Goal: Communication & Community: Share content

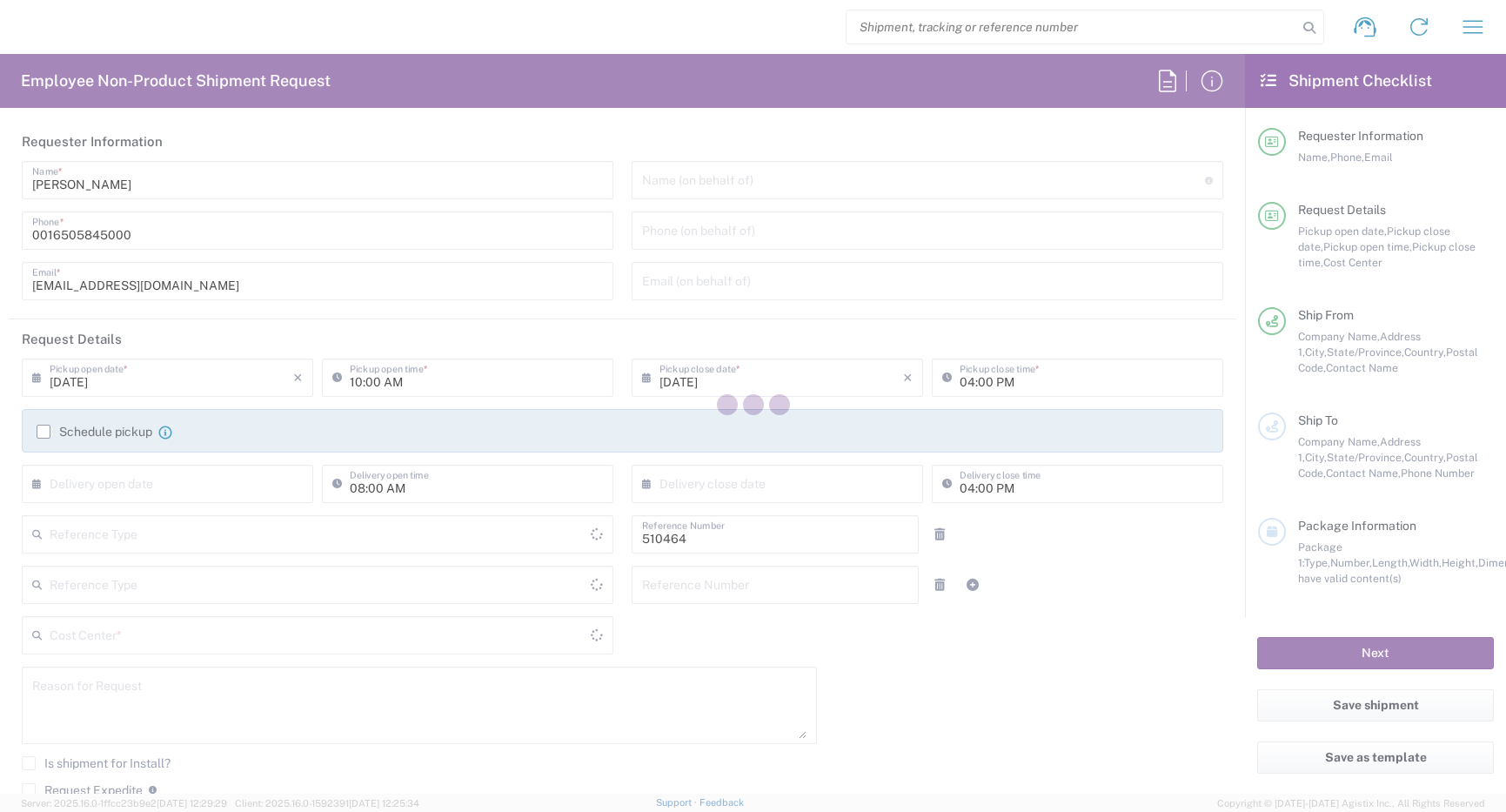
type input "Department"
type input "US01, SG, MSIP2, R&D 510464"
type input "Delivered at Place"
type input "[US_STATE]"
type input "[GEOGRAPHIC_DATA]"
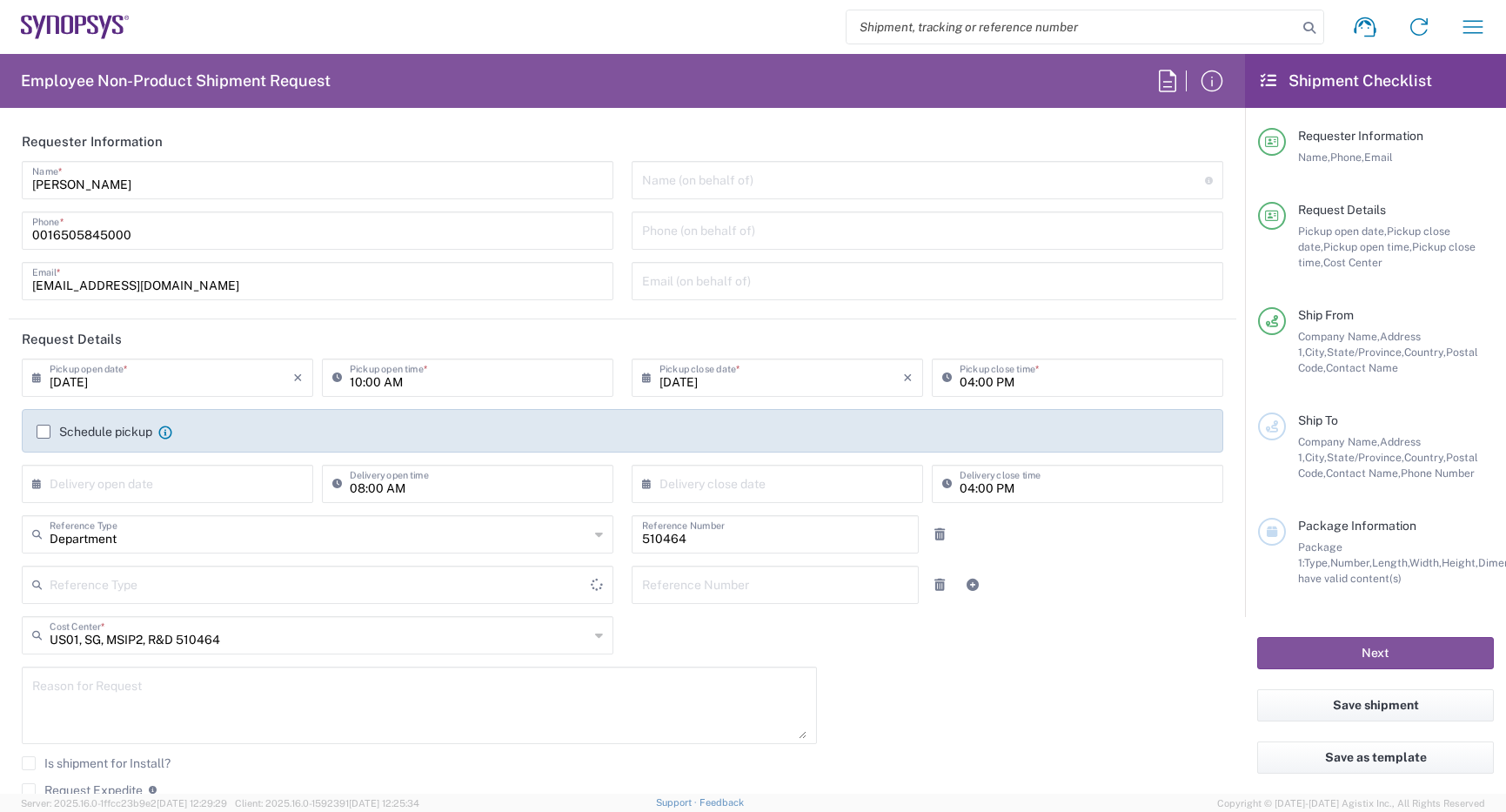
type input "[GEOGRAPHIC_DATA]"
type input "Hillsboro US03"
click at [1461, 20] on icon "button" at bounding box center [1473, 27] width 28 height 28
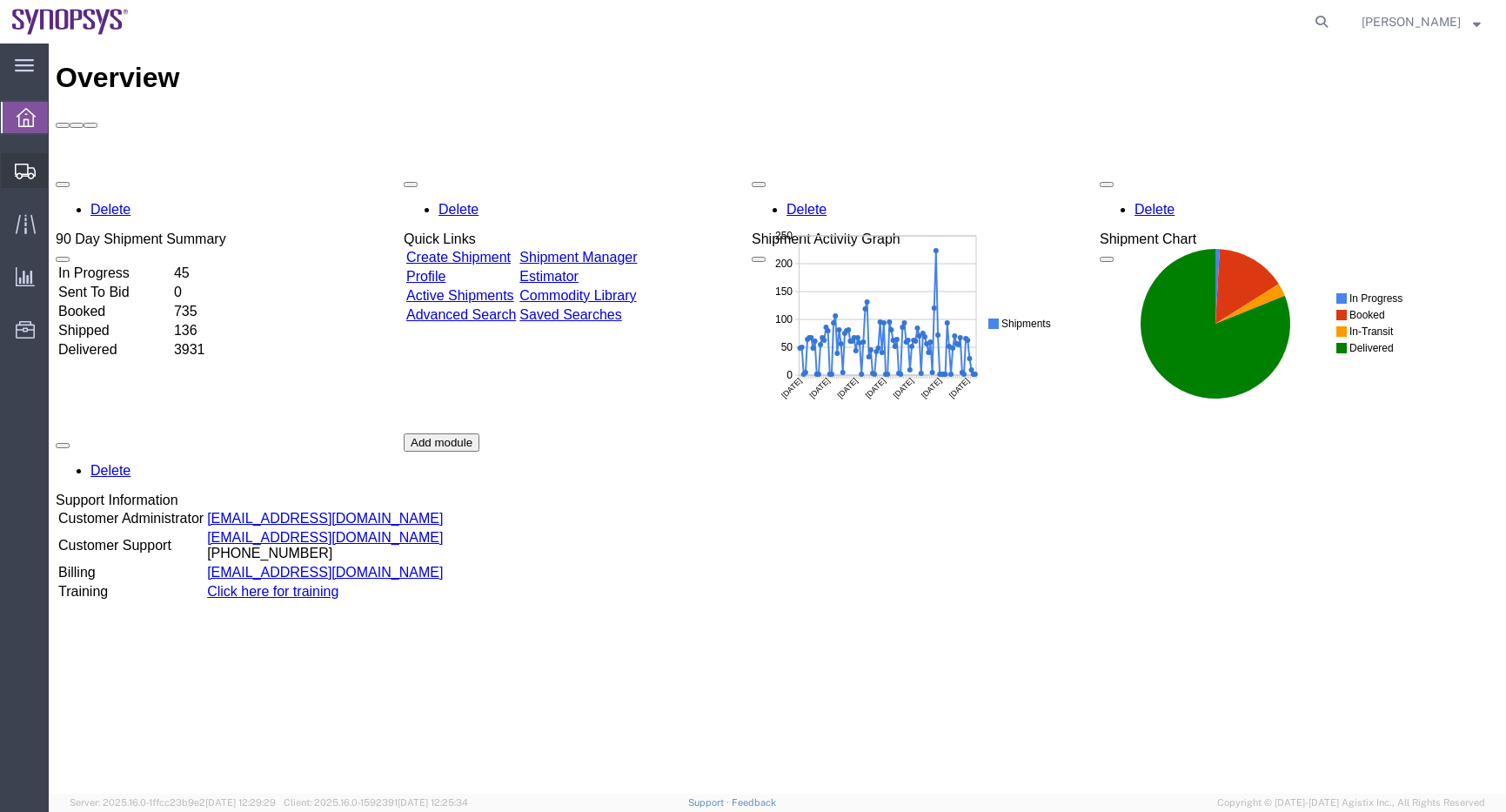
click at [60, 167] on span "Shipments" at bounding box center [53, 169] width 12 height 34
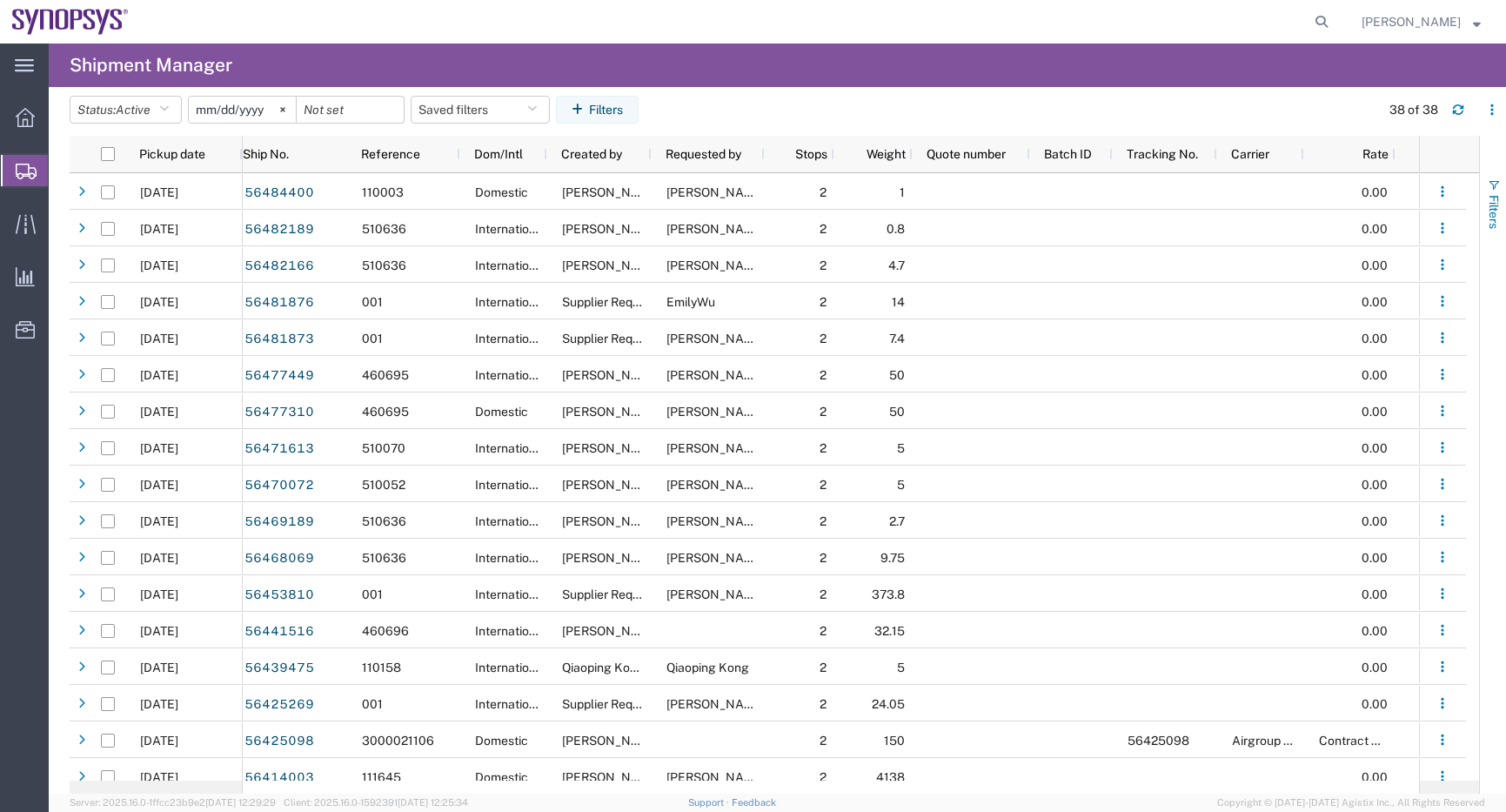
click at [1490, 208] on span "Filters" at bounding box center [1494, 211] width 14 height 34
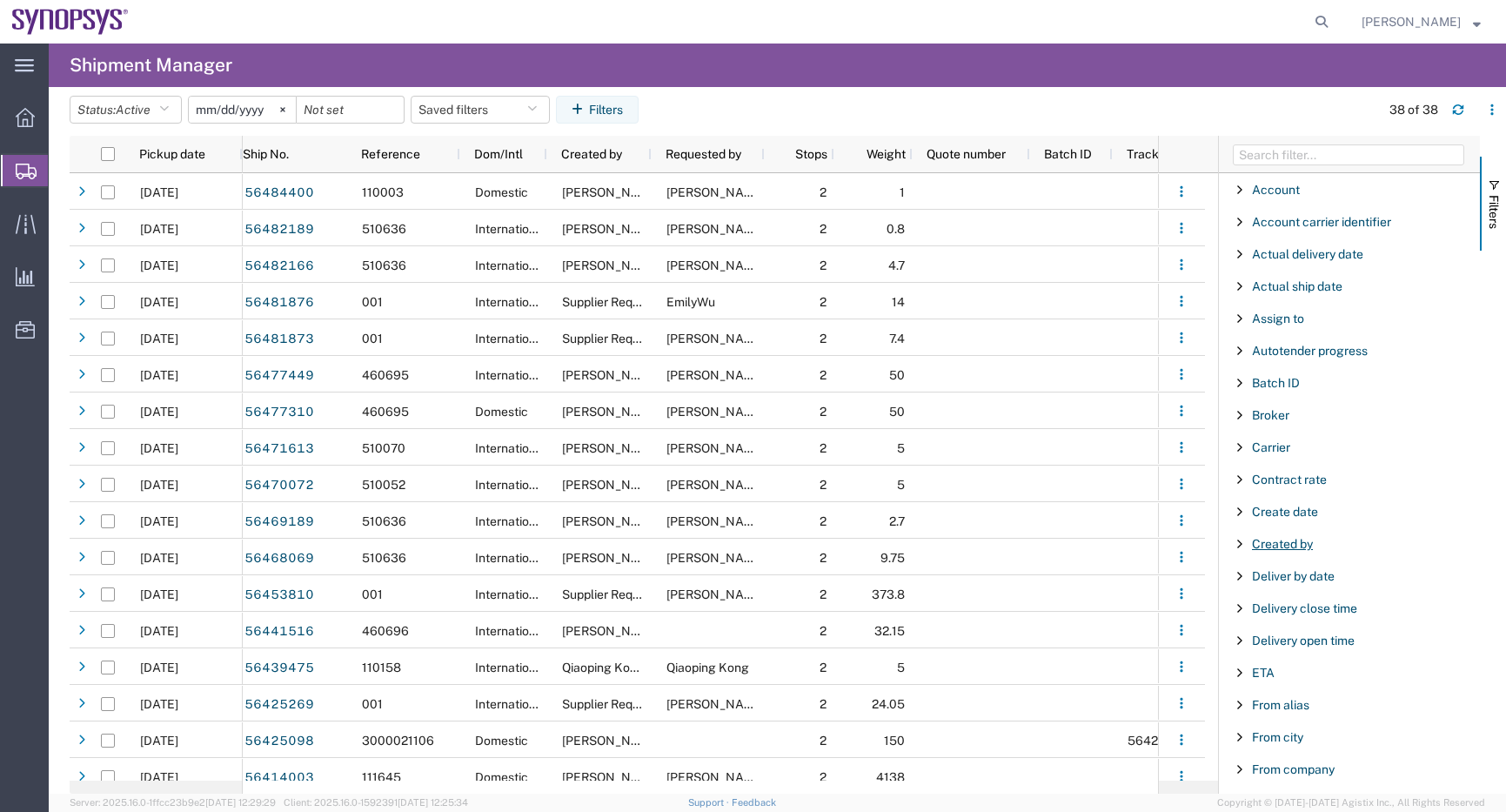
click at [1290, 539] on span "Created by" at bounding box center [1282, 543] width 61 height 14
click at [1305, 616] on input "Filter Value" at bounding box center [1355, 616] width 228 height 20
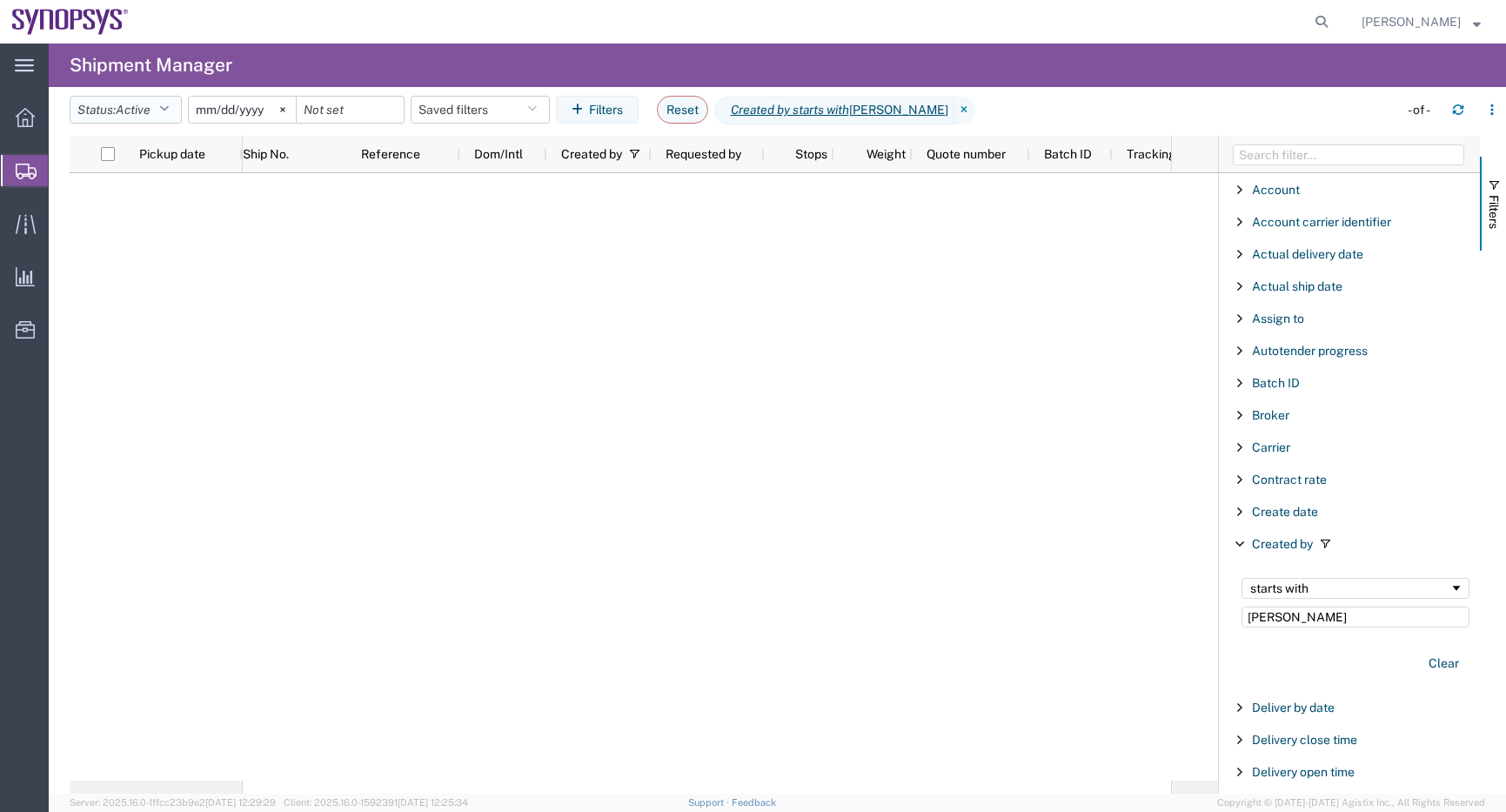
type input "eric"
click at [158, 108] on button "Status: Active" at bounding box center [126, 110] width 113 height 28
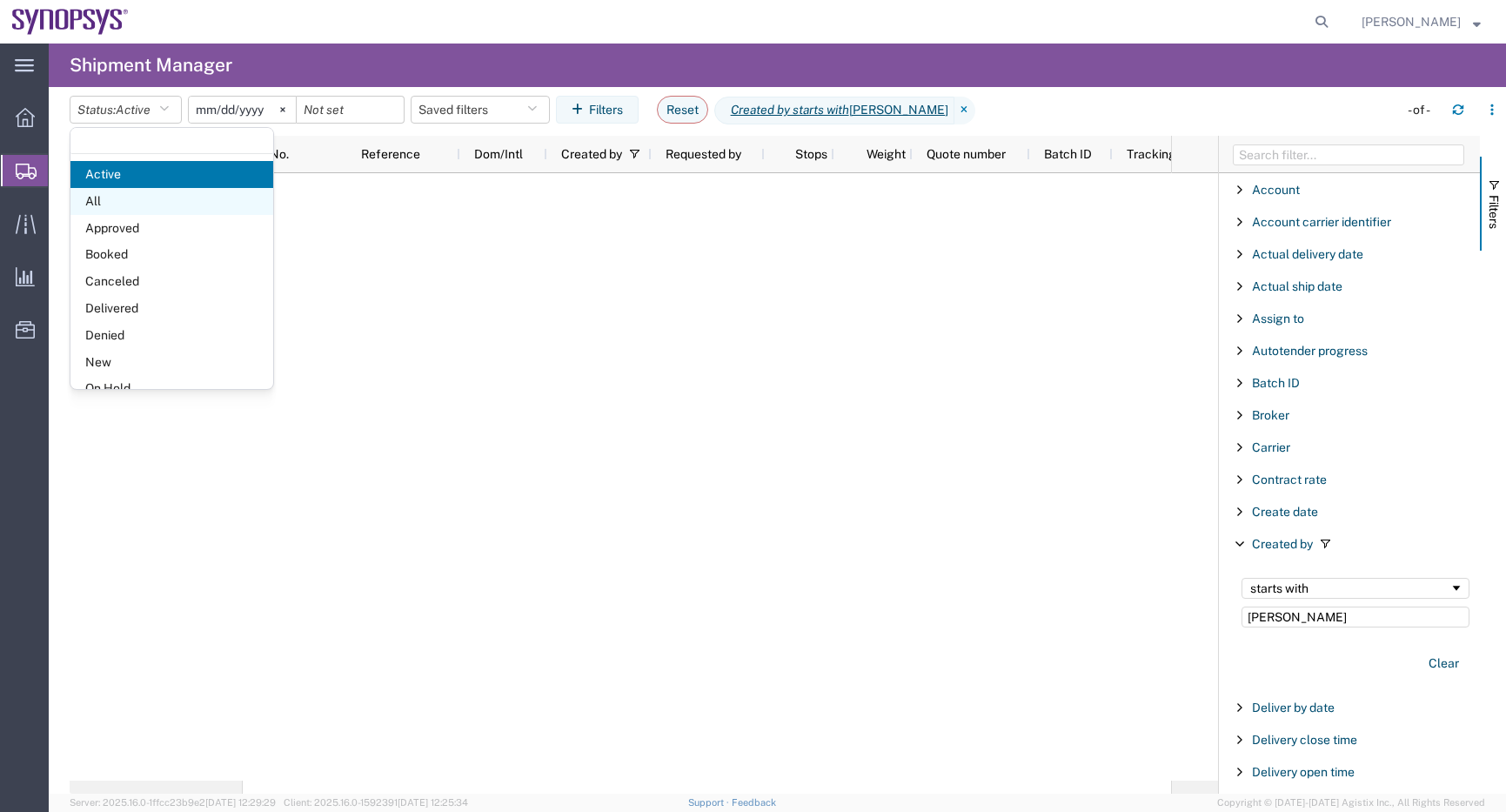
click at [105, 191] on span "All" at bounding box center [172, 201] width 203 height 27
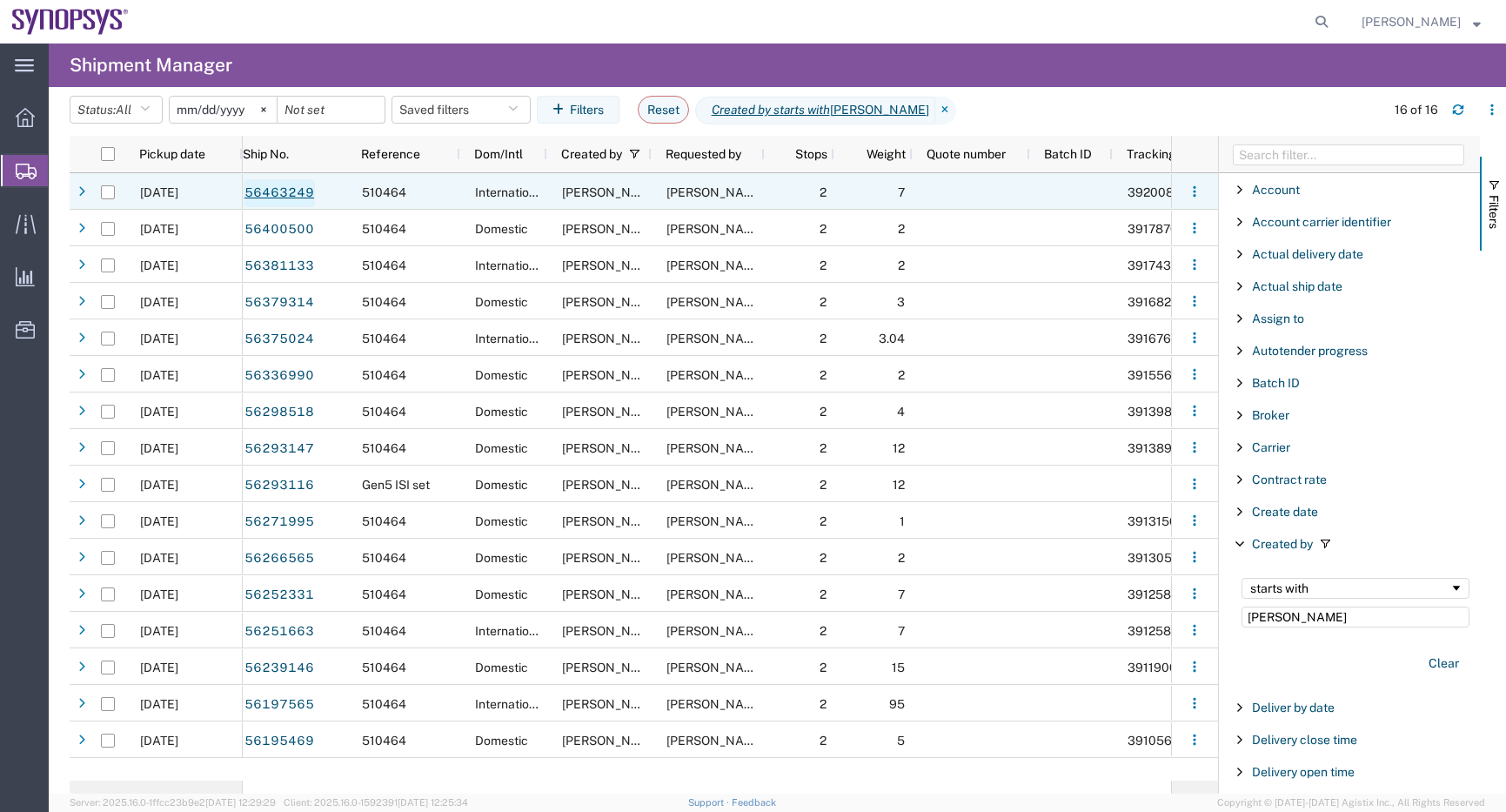
click at [280, 186] on link "56463249" at bounding box center [279, 193] width 72 height 28
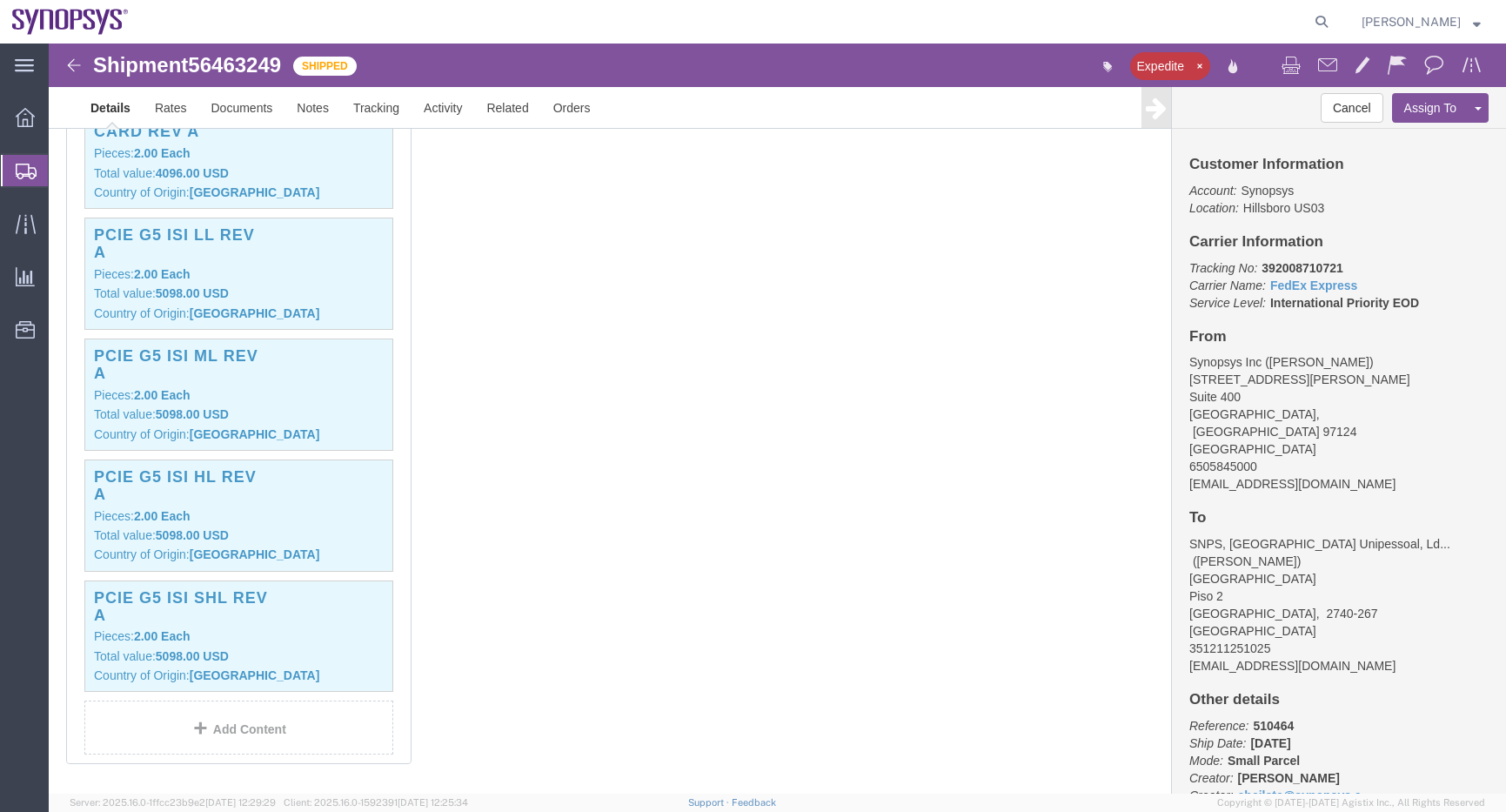
scroll to position [609, 0]
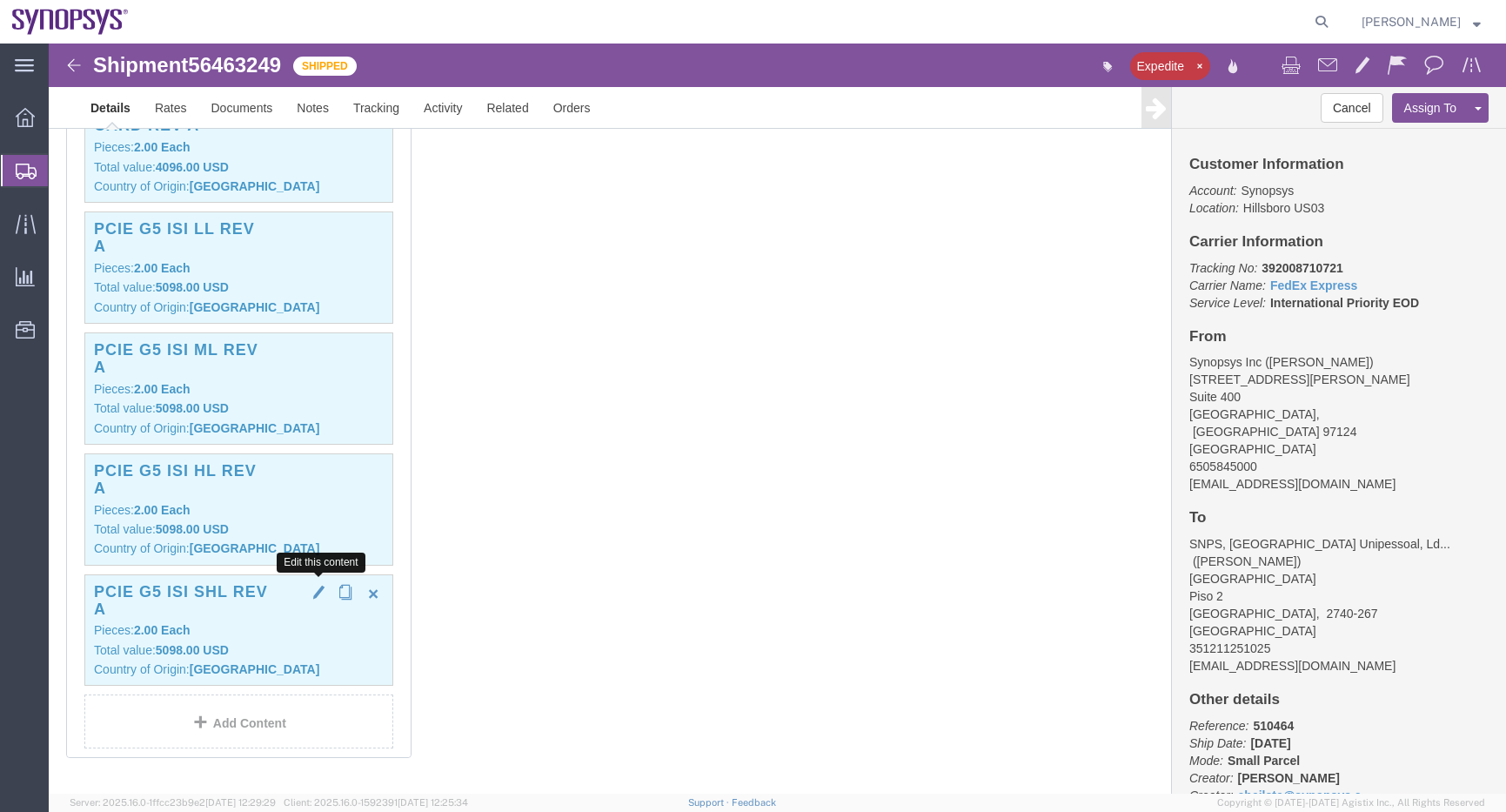
click span "button"
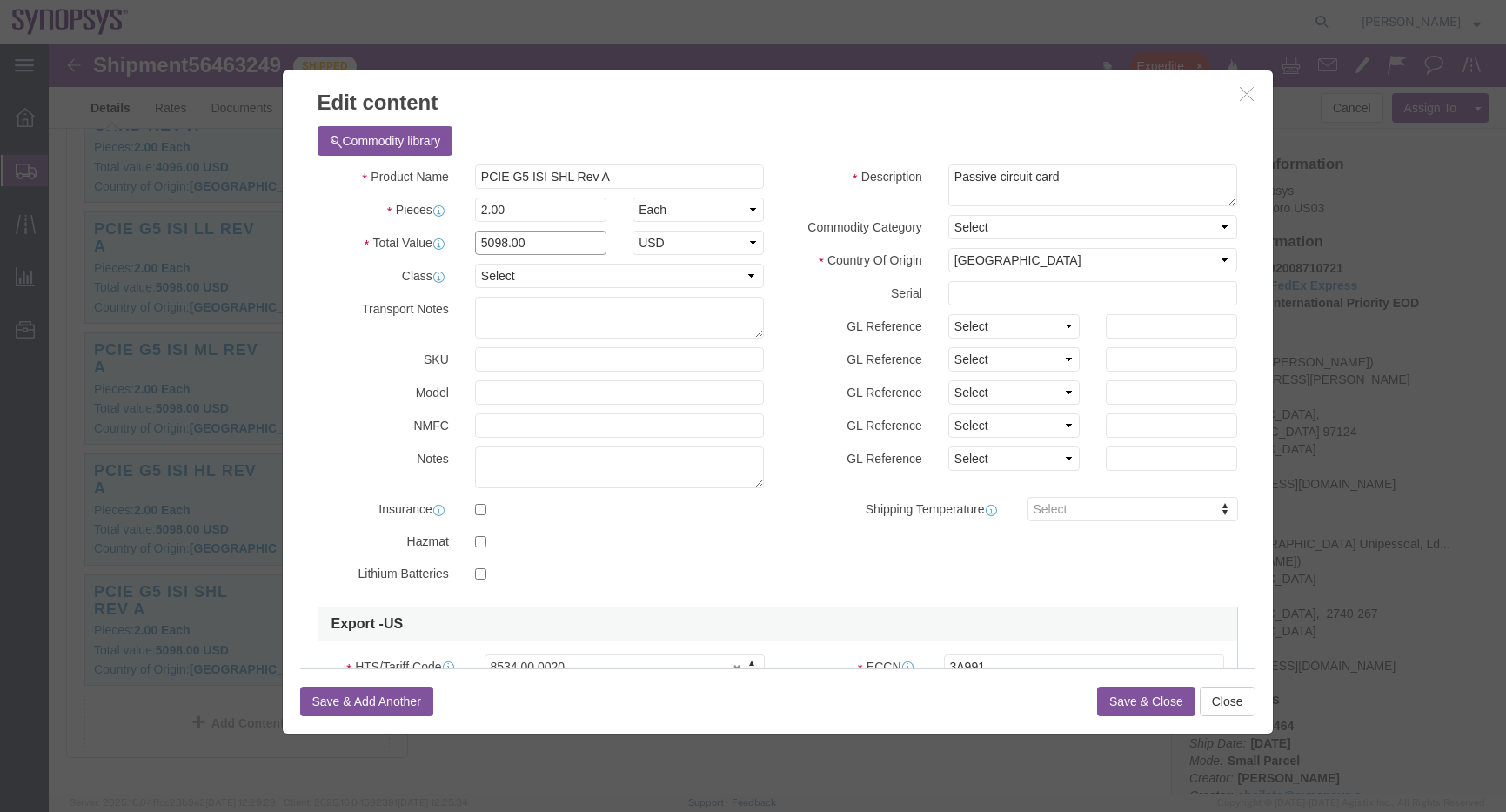
click input "5098.00"
type input "5080.00"
click button "Save & Close"
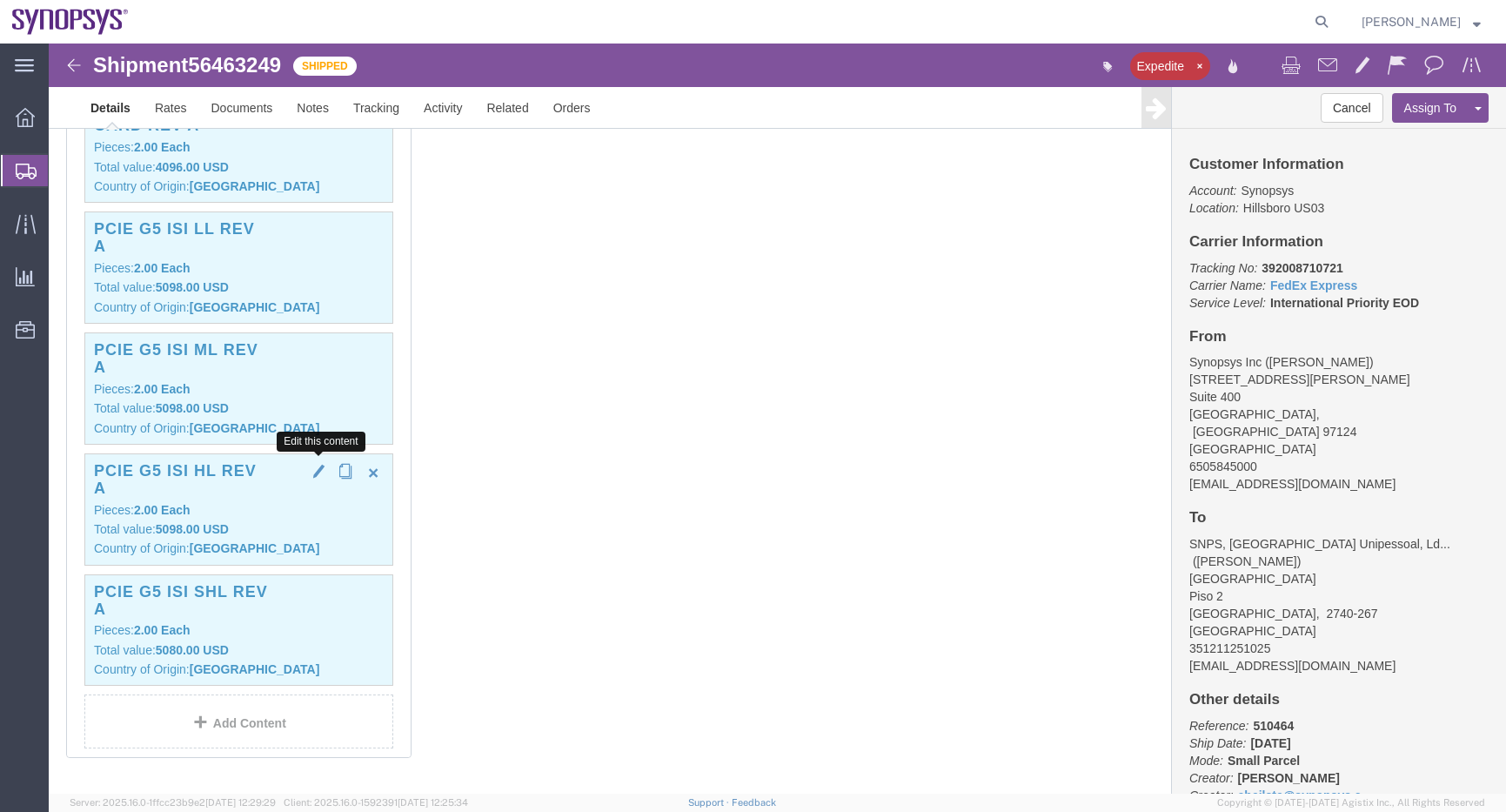
click span "button"
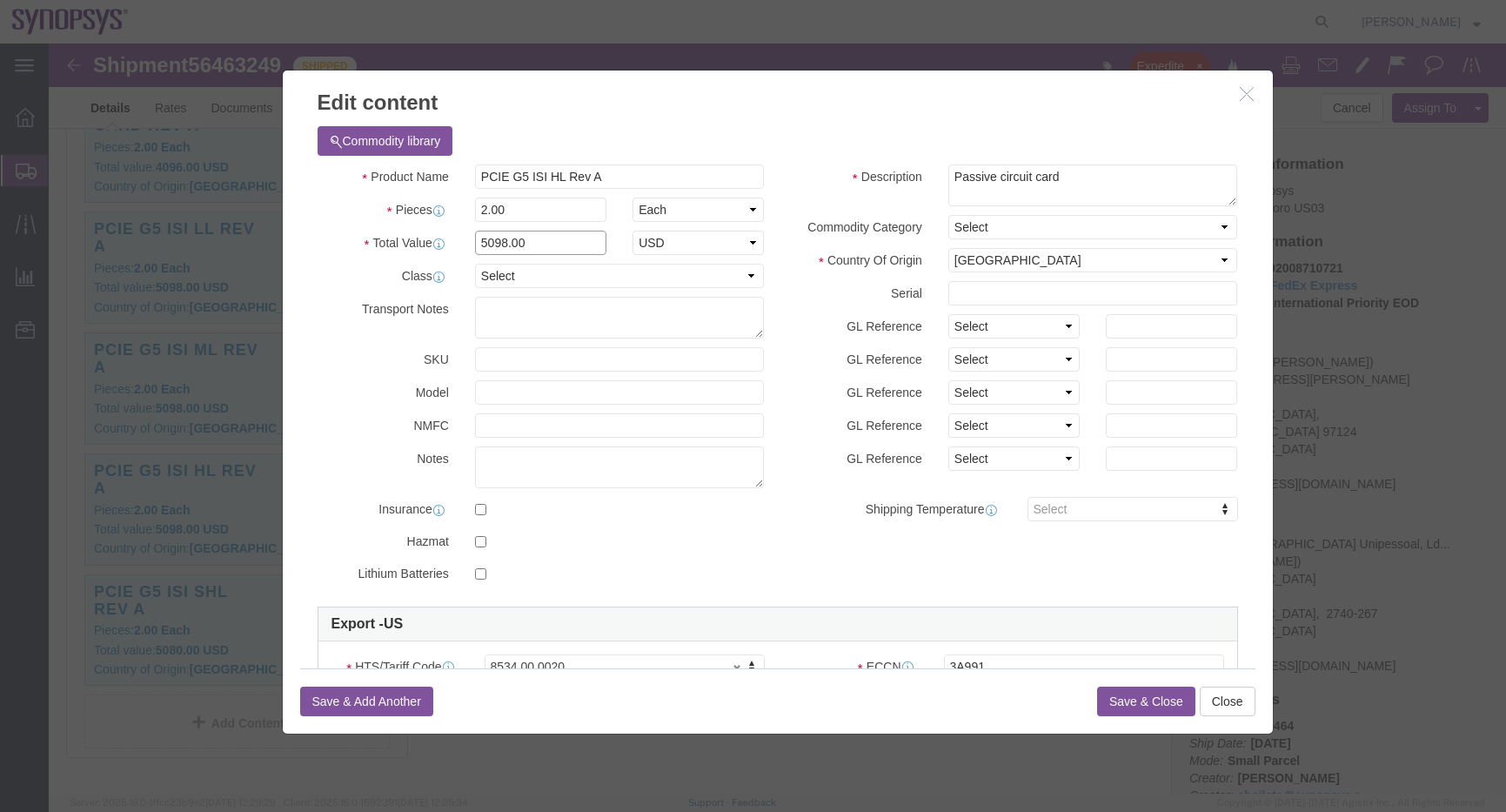
click input "5098.00"
type input "5080.00"
click button "Save & Close"
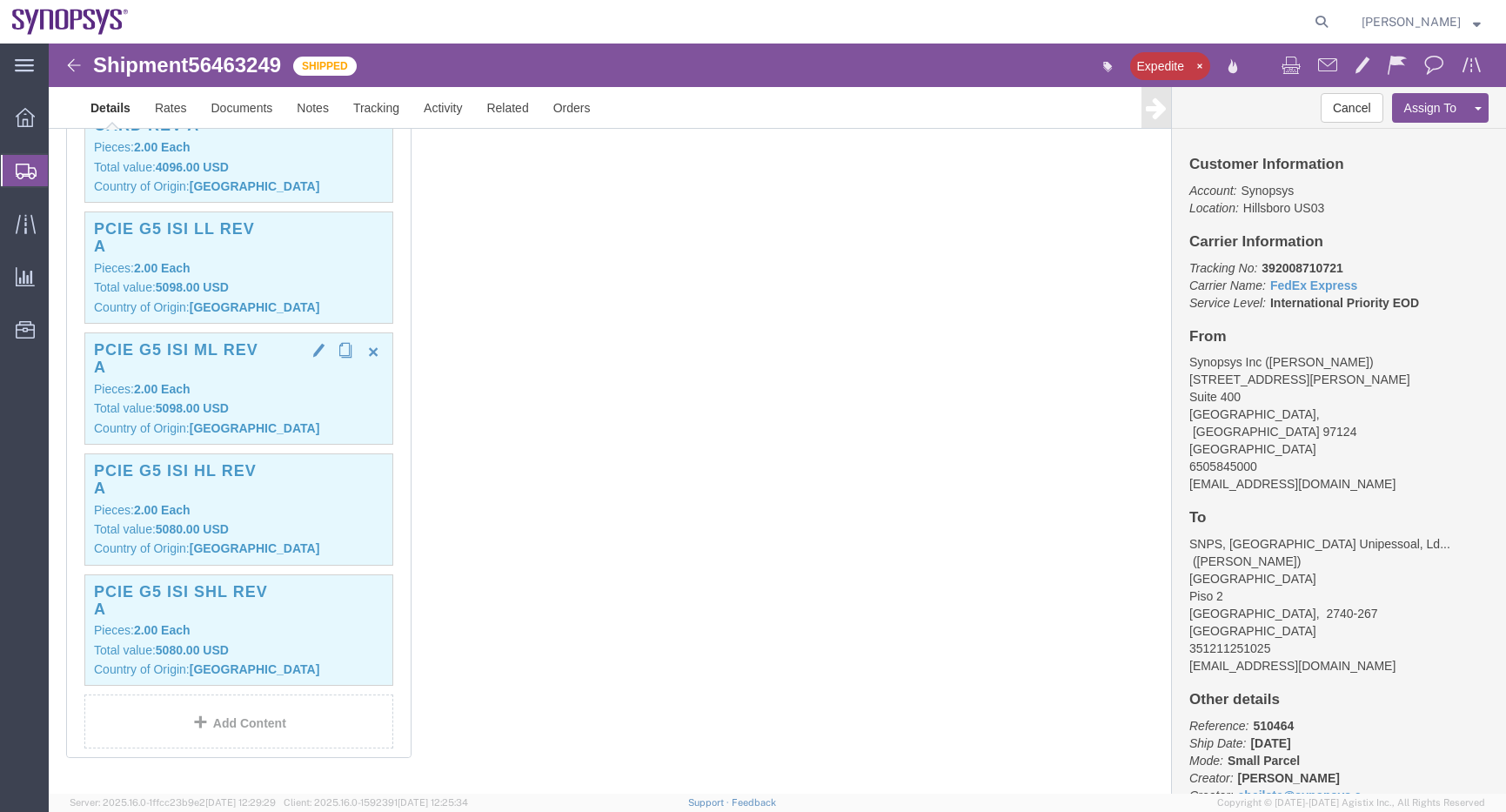
click p "Pieces: 2.00 Each"
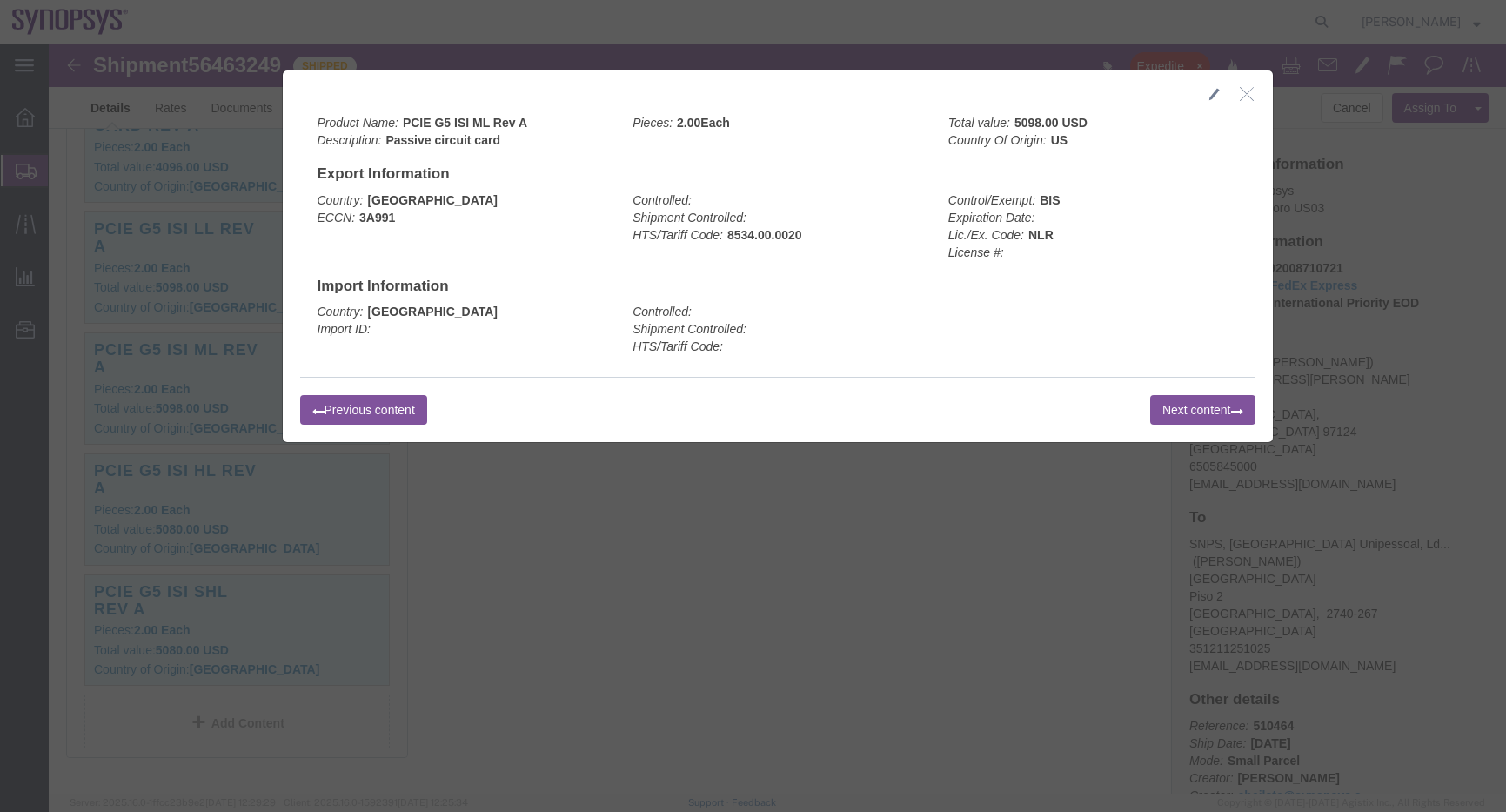
click icon "button"
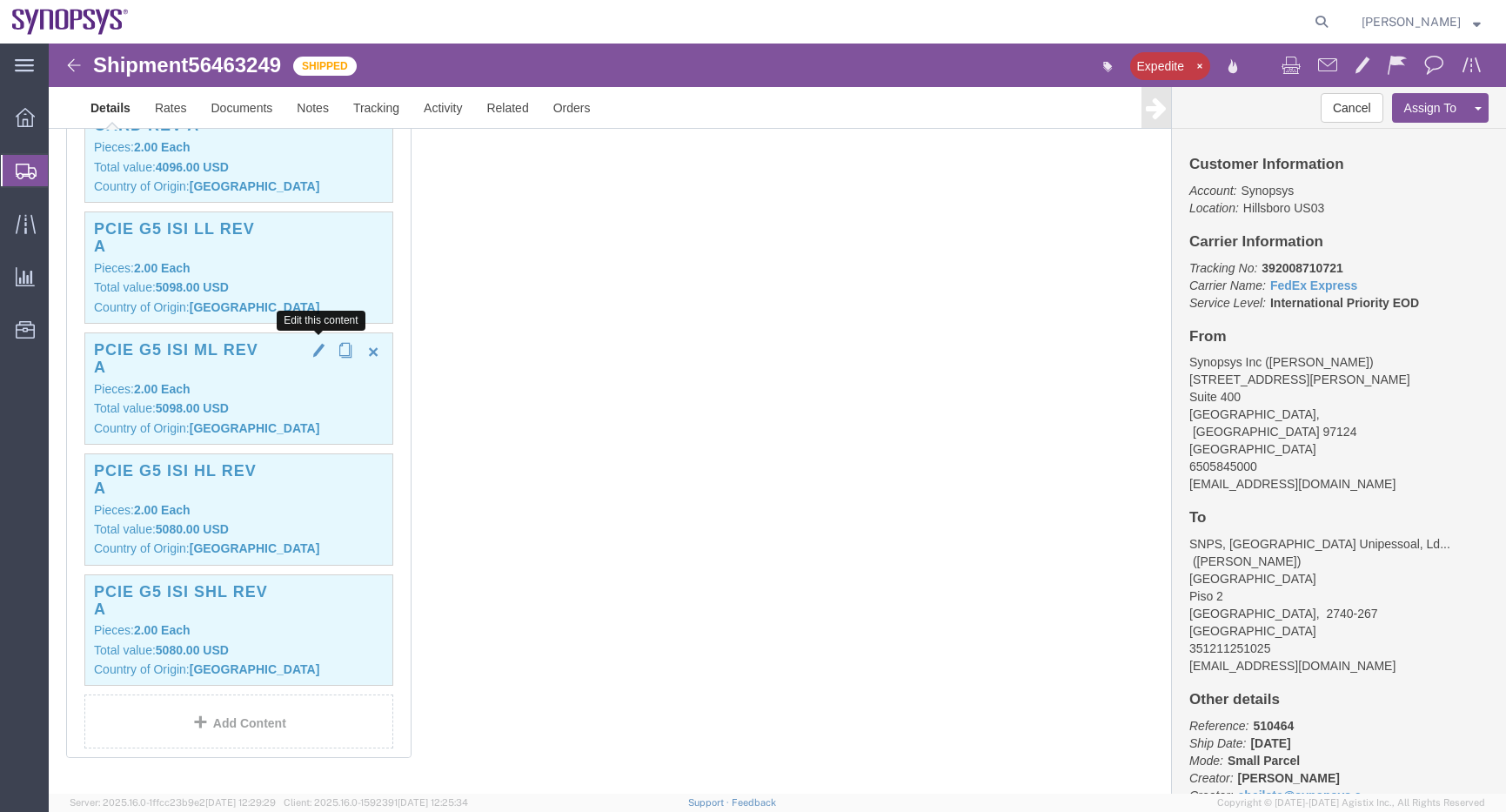
click span "button"
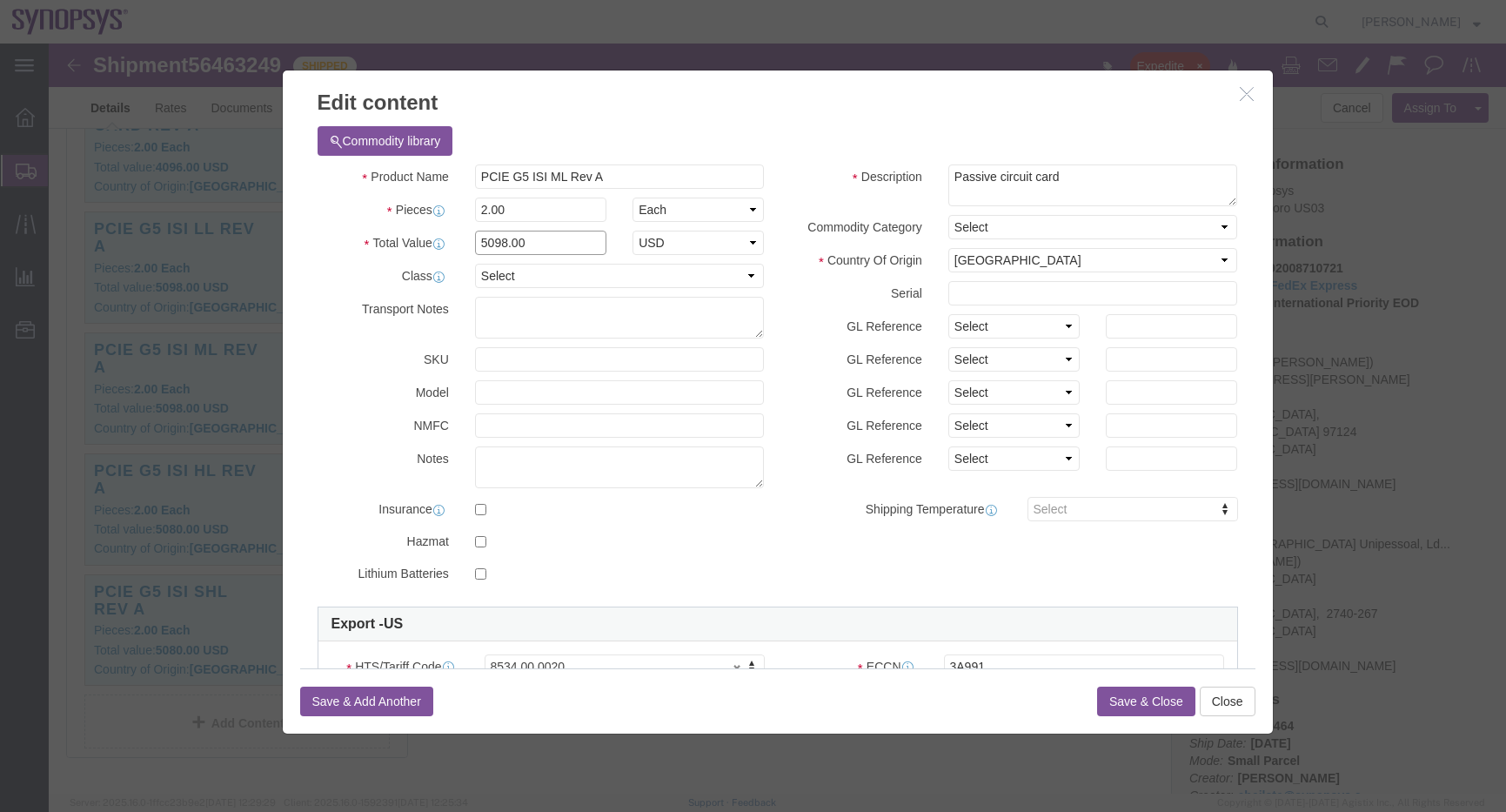
drag, startPoint x: 499, startPoint y: 195, endPoint x: 58, endPoint y: 145, distance: 443.8
click div "Edit content Commodity library Product Name PCIE G5 ISI ML Rev A Pieces 2.00 Se…"
type input "4988"
click button "Save & Close"
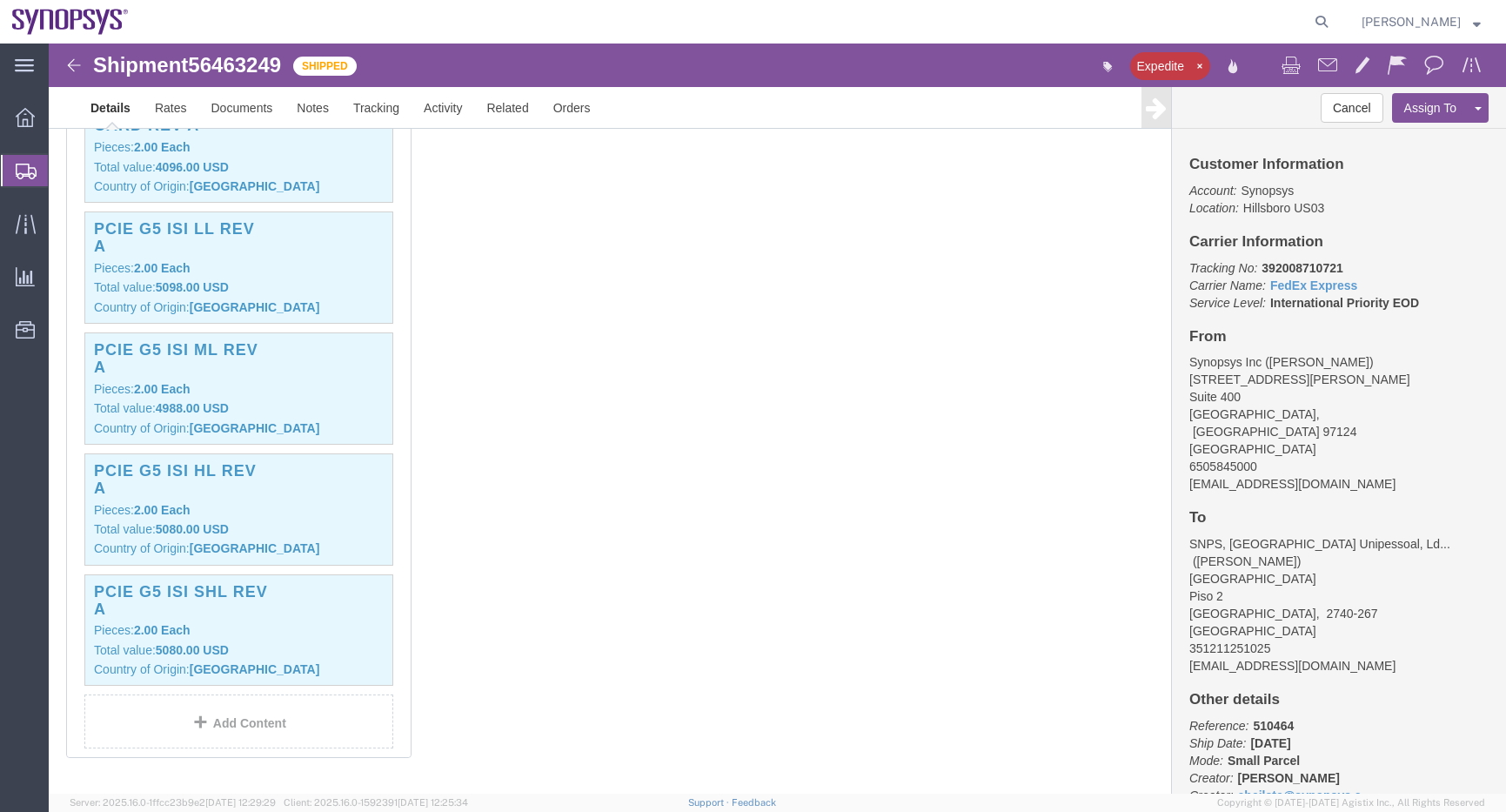
click div "1 Cardboard Box(es) Total weight: 7.00 LBS Tracking: 392008710721 Dimensions: L…"
click div "PCIE G5 ISI LL Rev A Pieces: 2.00 Each Total value: 5098.00 USD Country of Orig…"
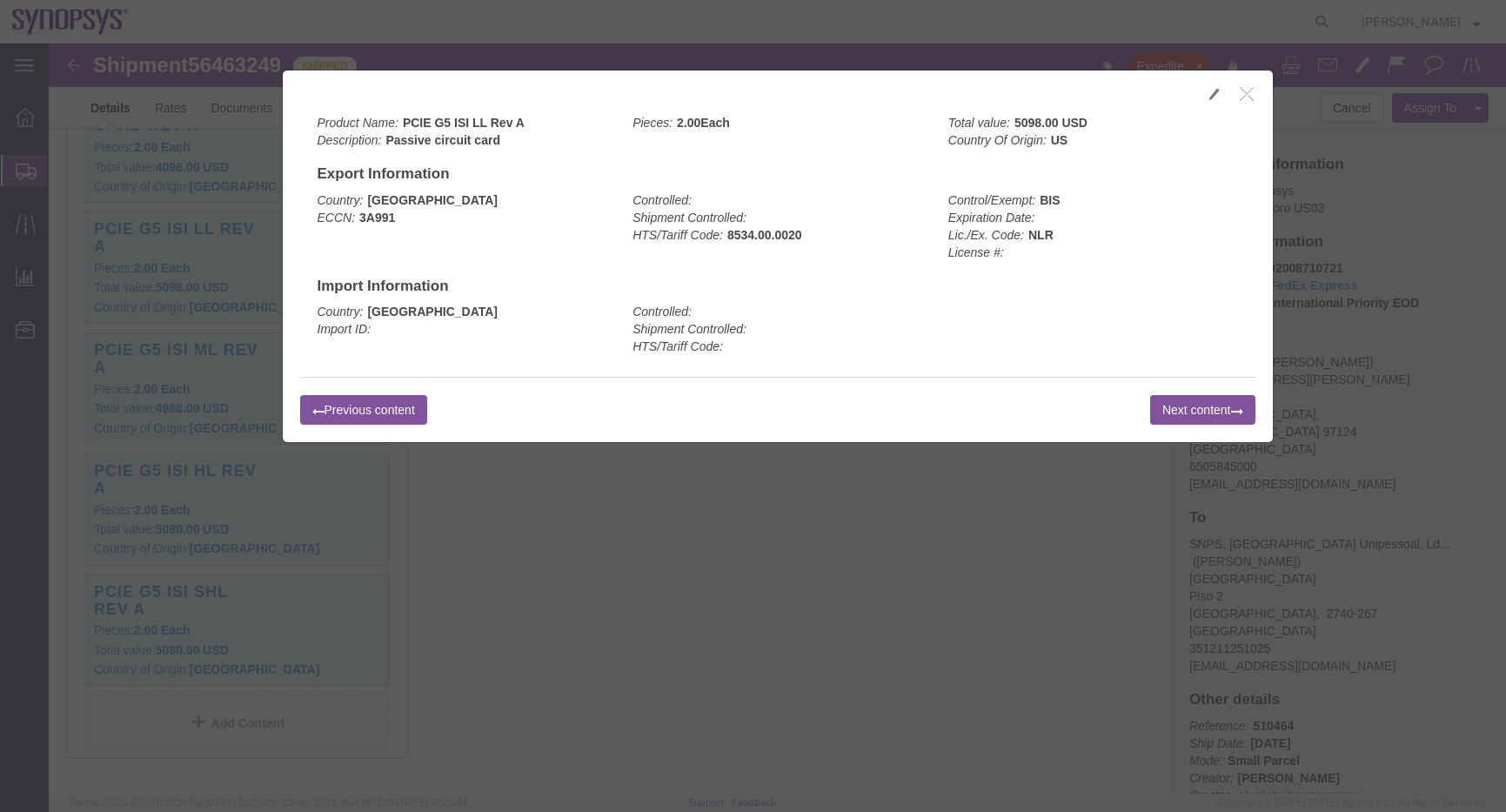
click icon "button"
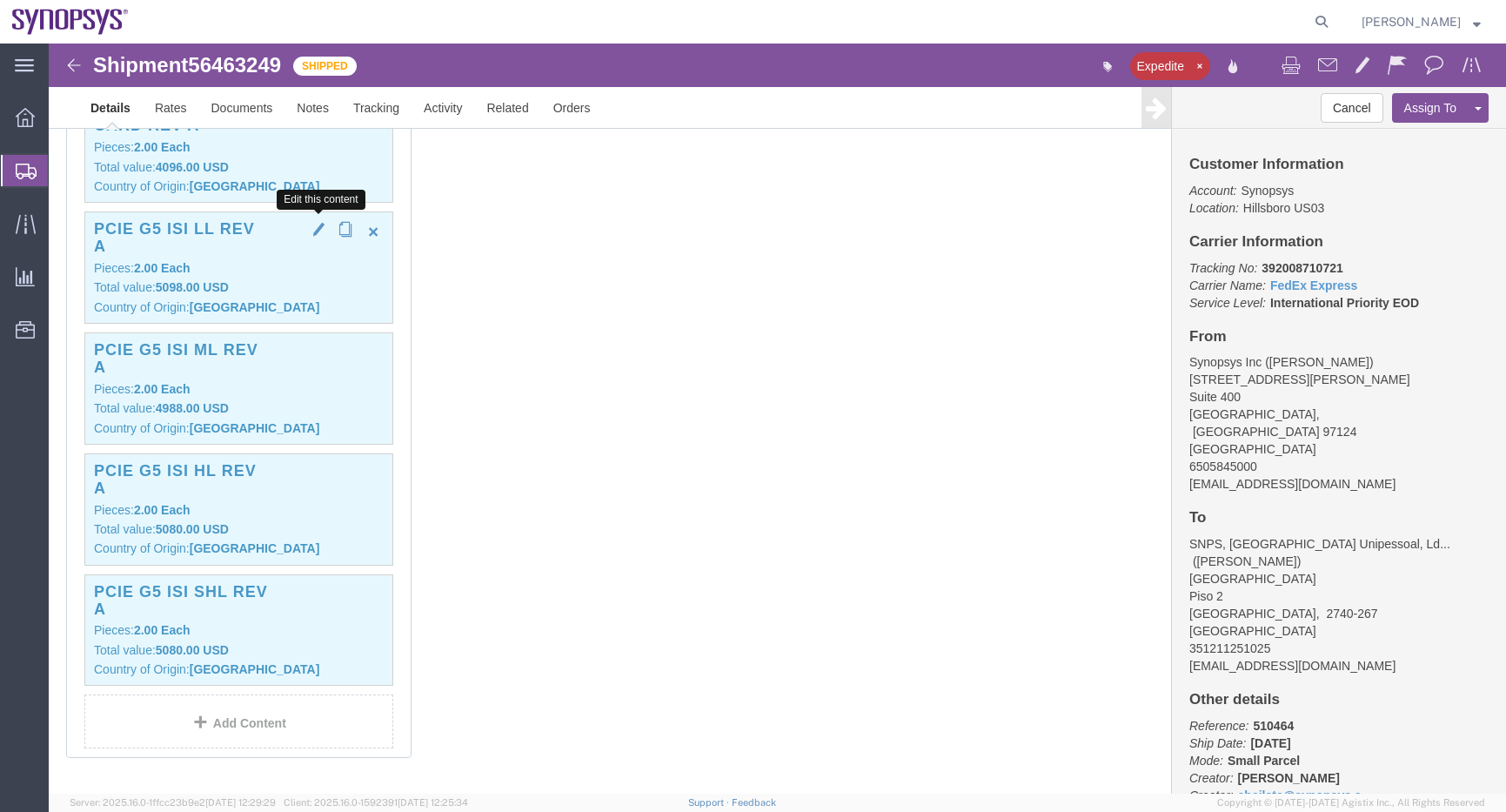
click span "button"
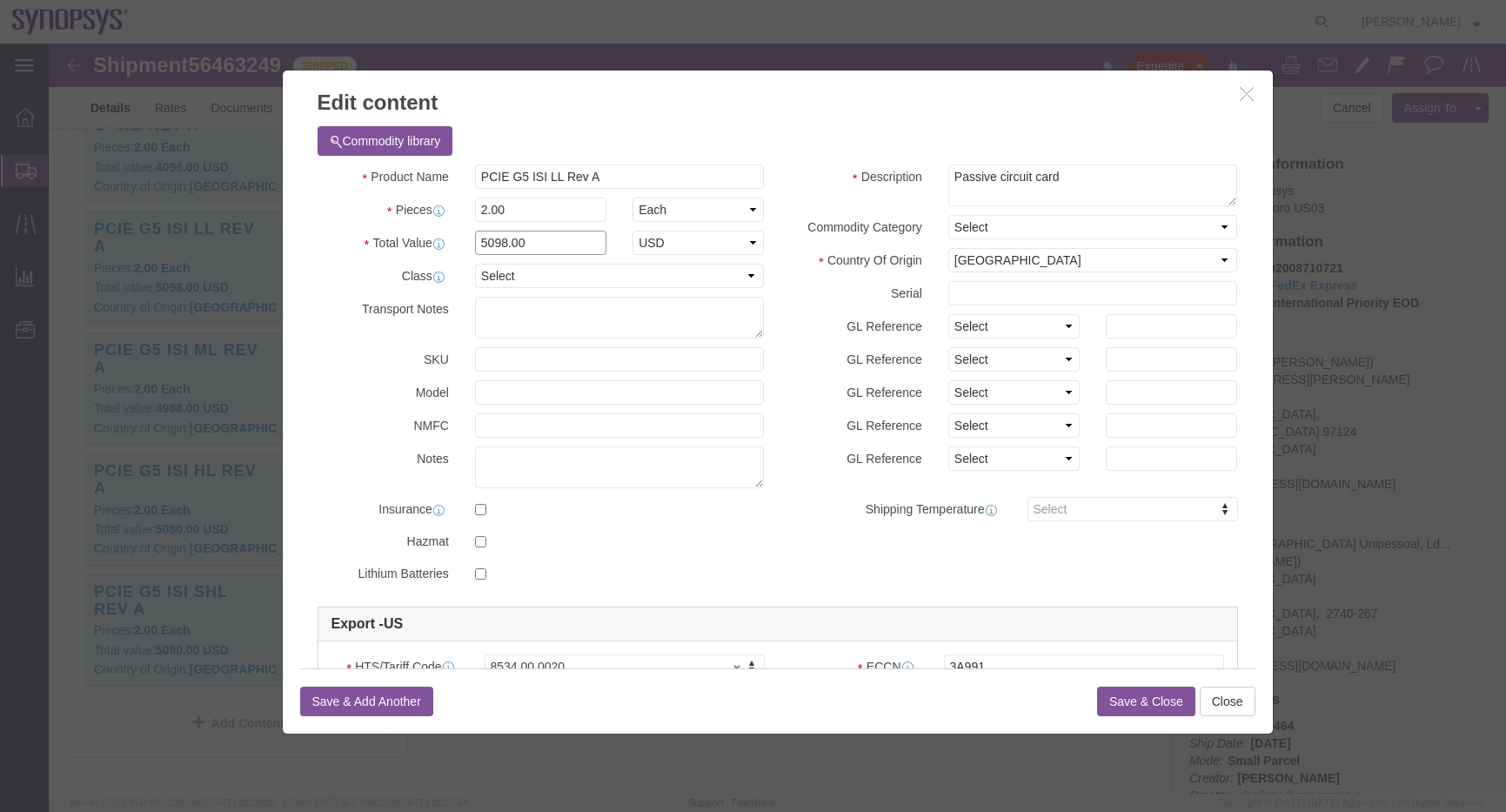
drag, startPoint x: 300, startPoint y: 178, endPoint x: 144, endPoint y: 171, distance: 156.2
click div "Edit content Commodity library Product Name PCIE G5 ISI LL Rev A Pieces 2.00 Se…"
type input "3712"
click button "Save & Close"
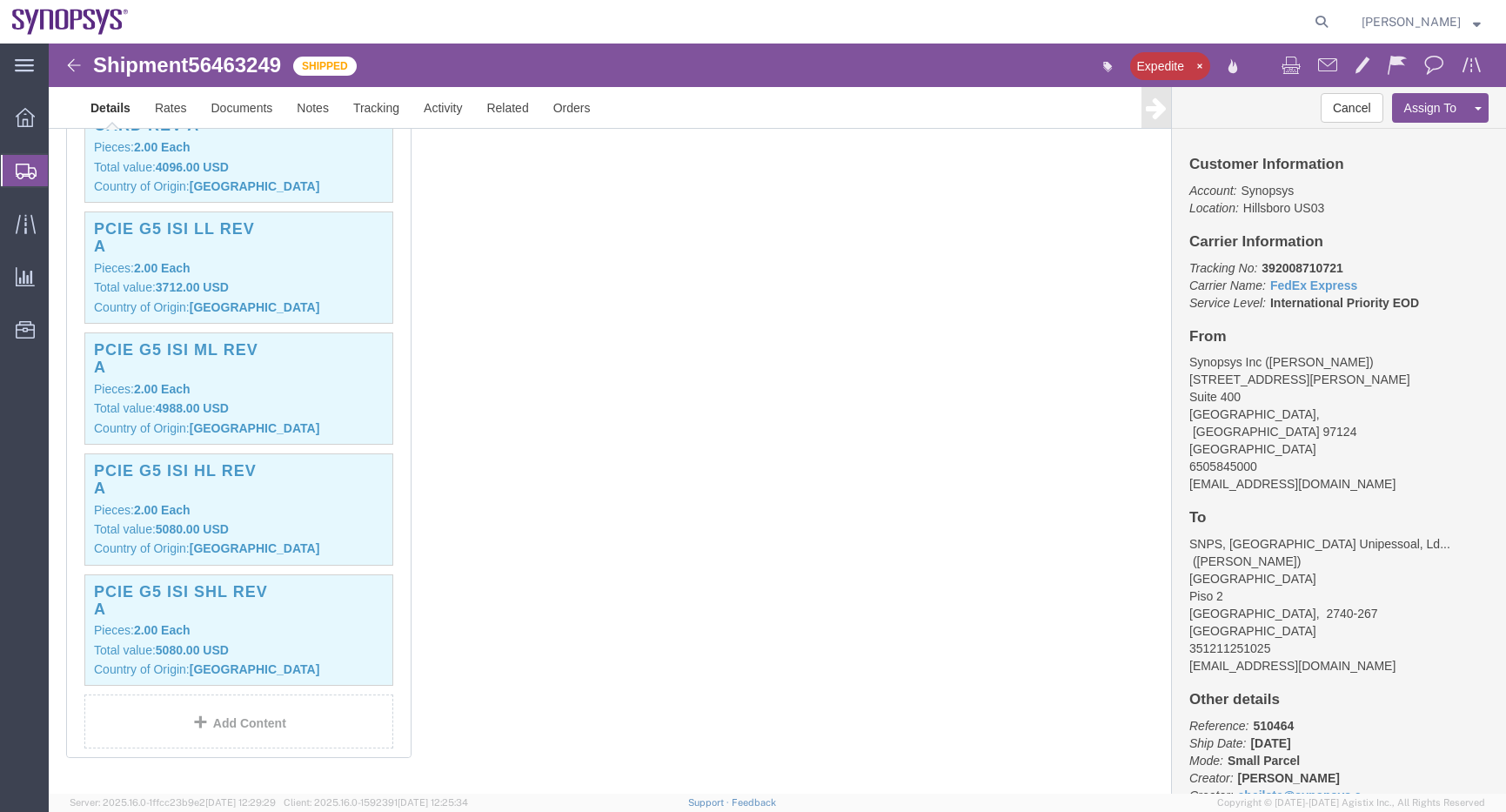
click div "1 Cardboard Box(es) Total weight: 7.00 LBS Tracking: 392008710721 Dimensions: L…"
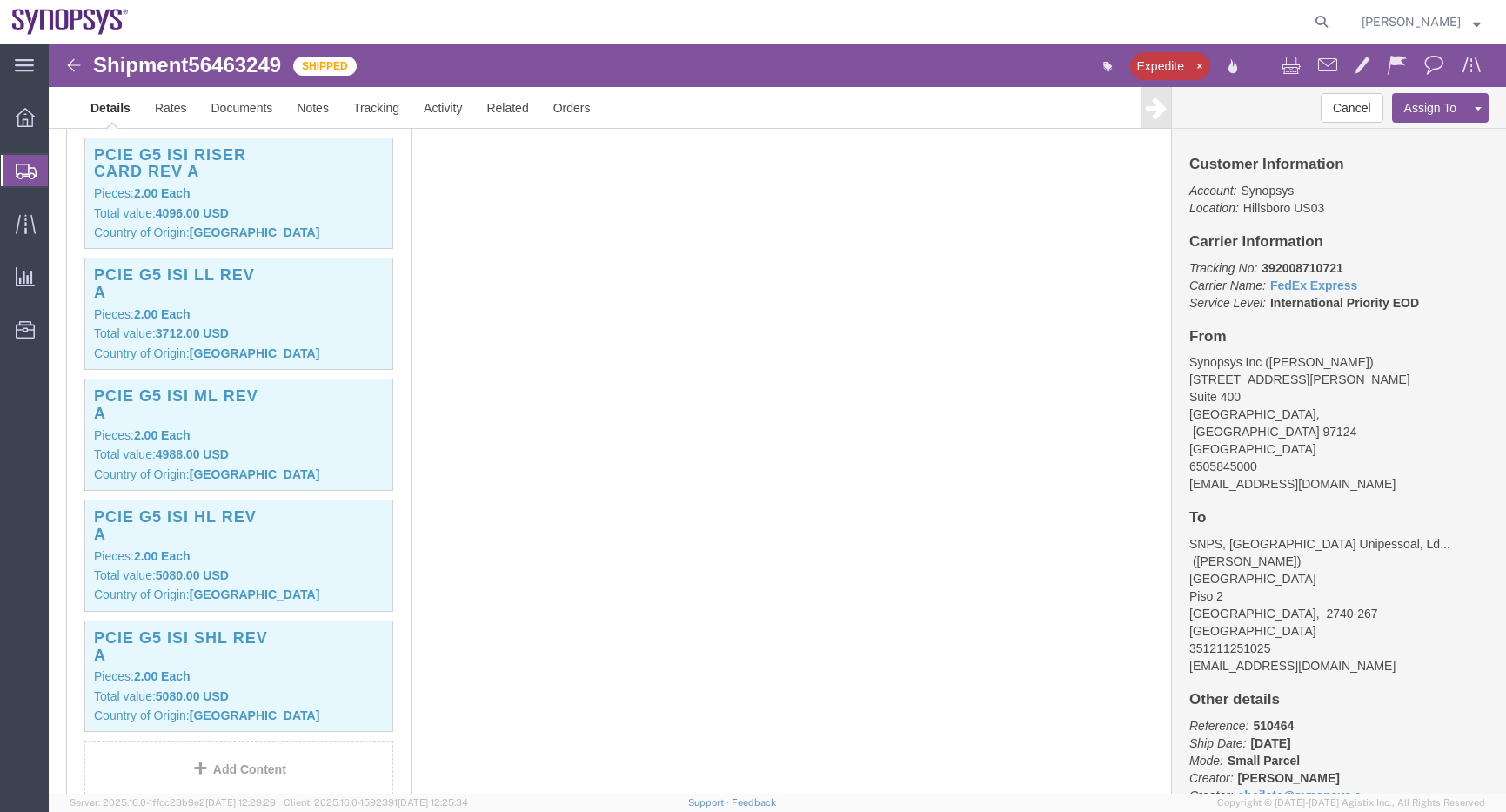
scroll to position [522, 0]
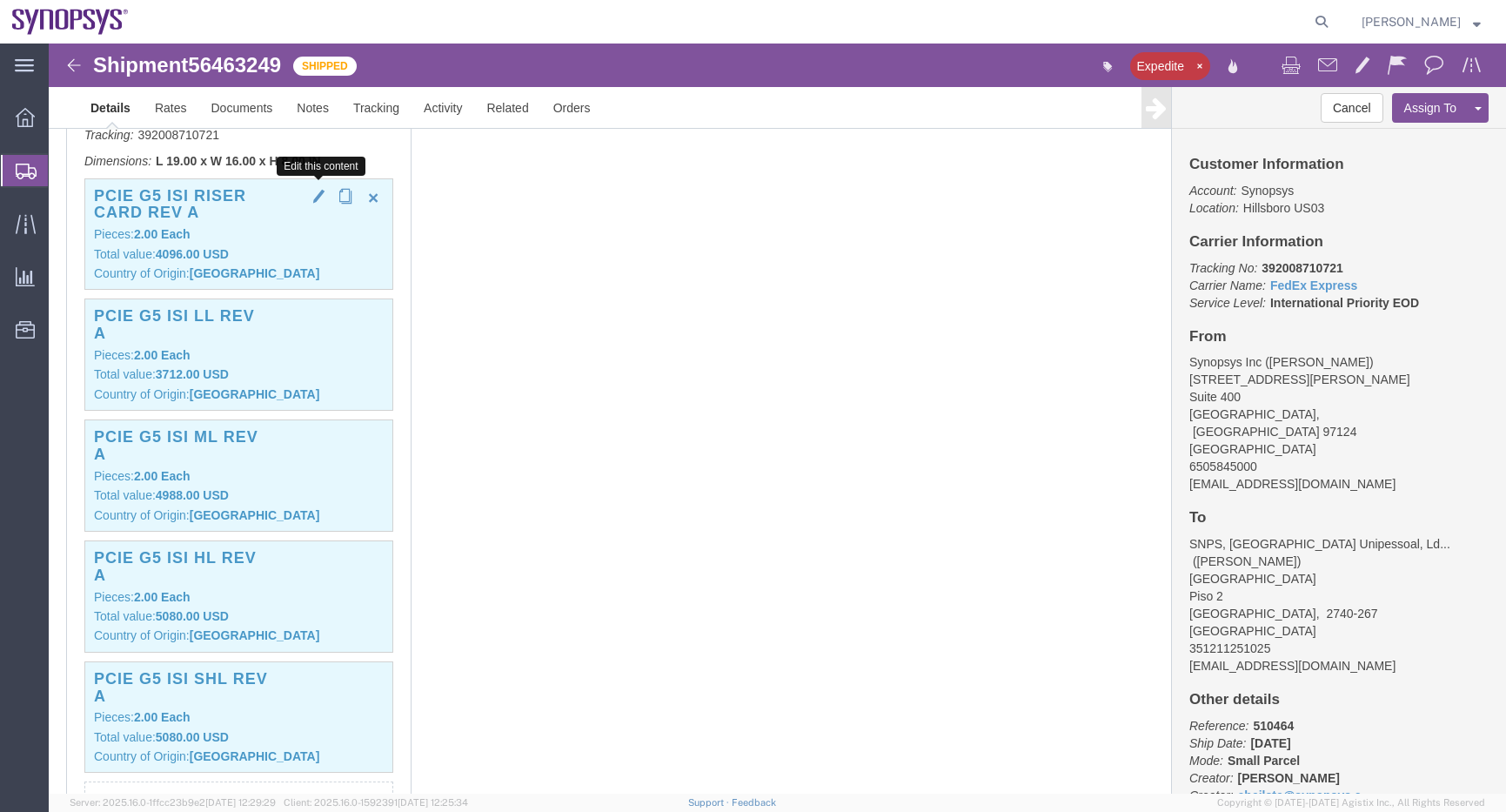
click span "button"
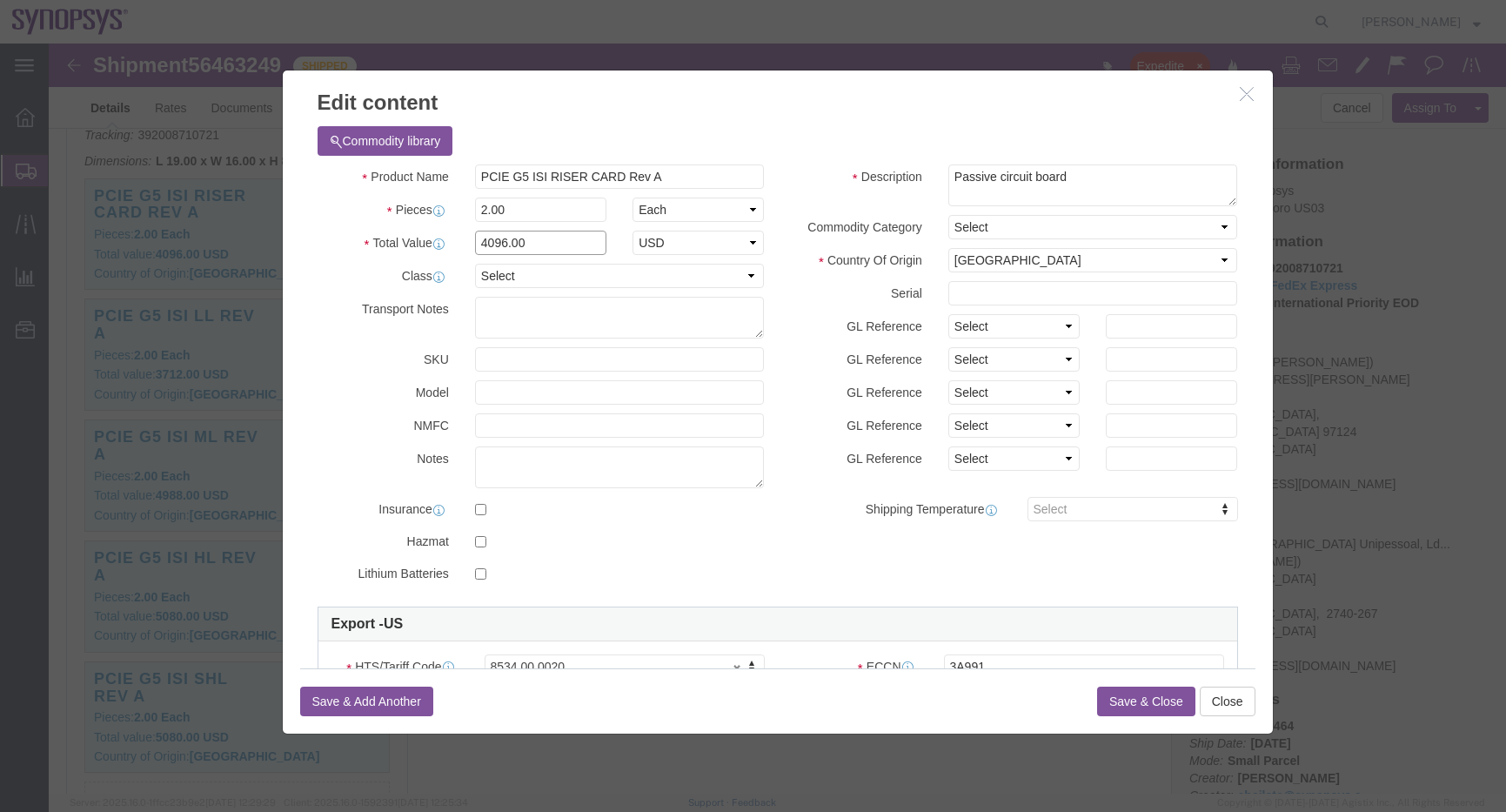
drag, startPoint x: 470, startPoint y: 199, endPoint x: 375, endPoint y: 114, distance: 127.5
click div "Product Name PCIE G5 ISI RISER CARD Rev A Pieces 2.00 Select Bag Barrels 100Boa…"
type input "2736"
click button "Save & Close"
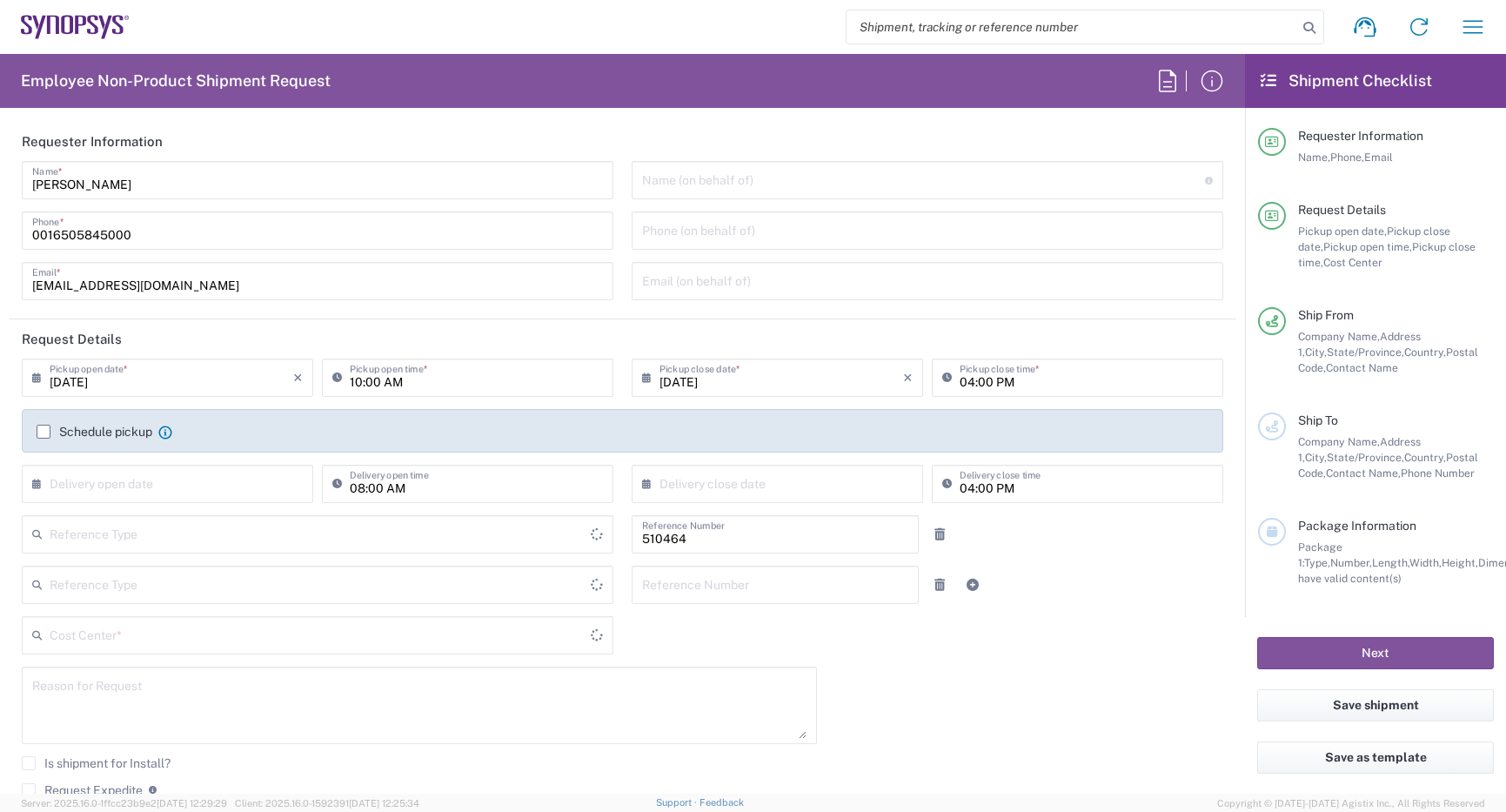
type input "Department"
type input "US01, SG, MSIP2, R&D 510464"
type input "Delivered at Place"
type input "United States"
type input "Oregon"
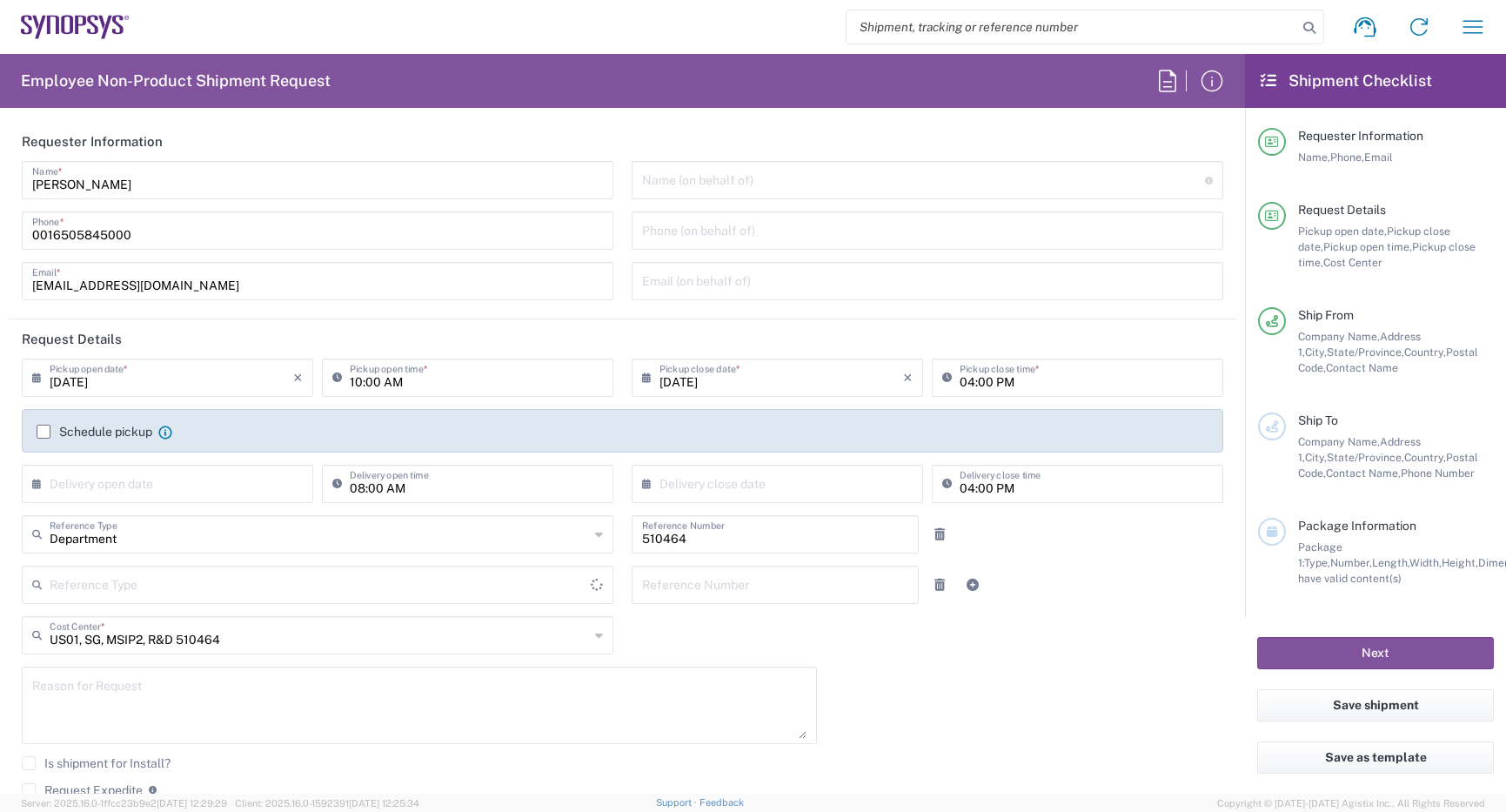
type input "United States"
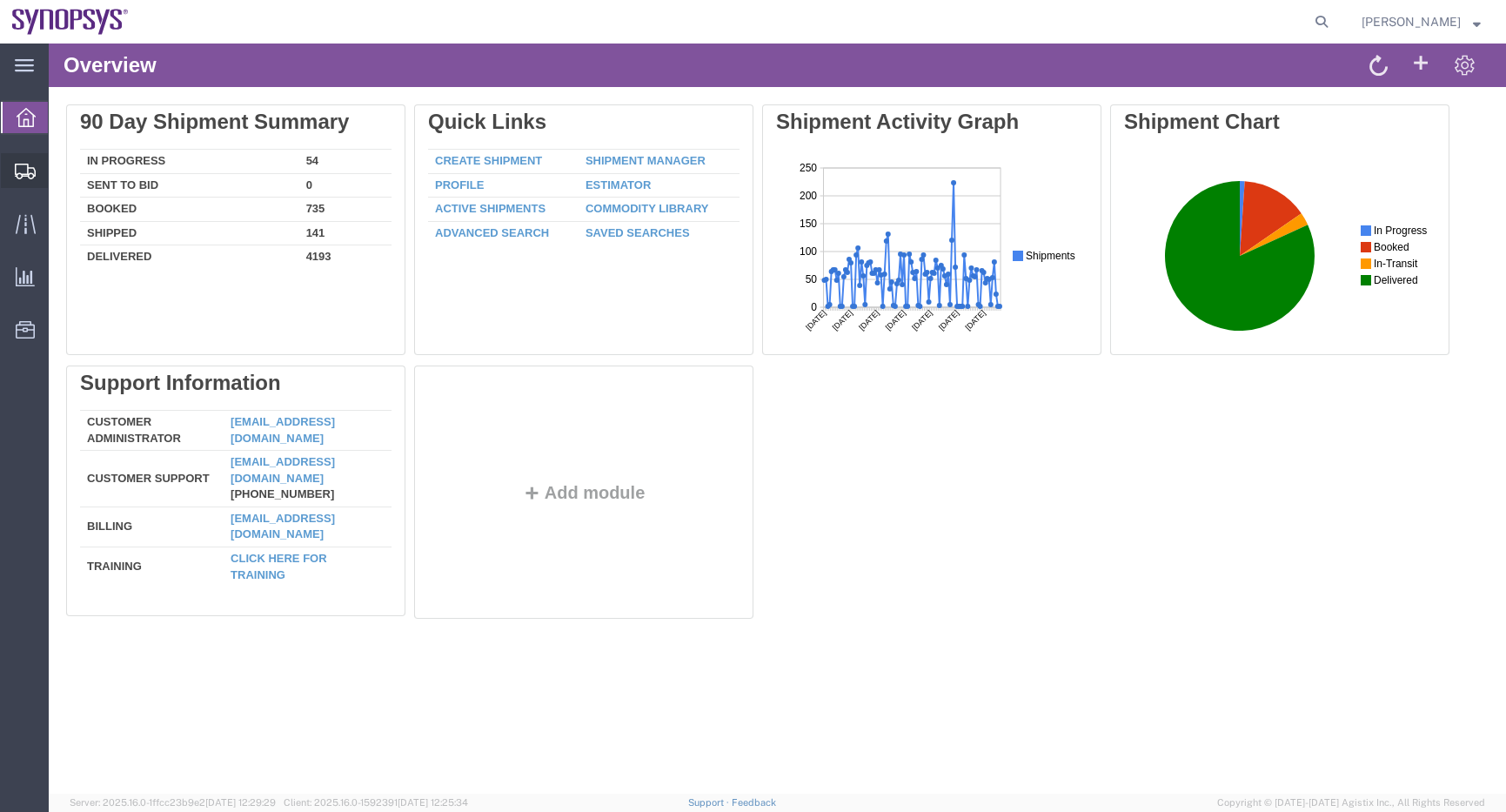
click at [0, 0] on span "Shipment Manager" at bounding box center [0, 0] width 0 height 0
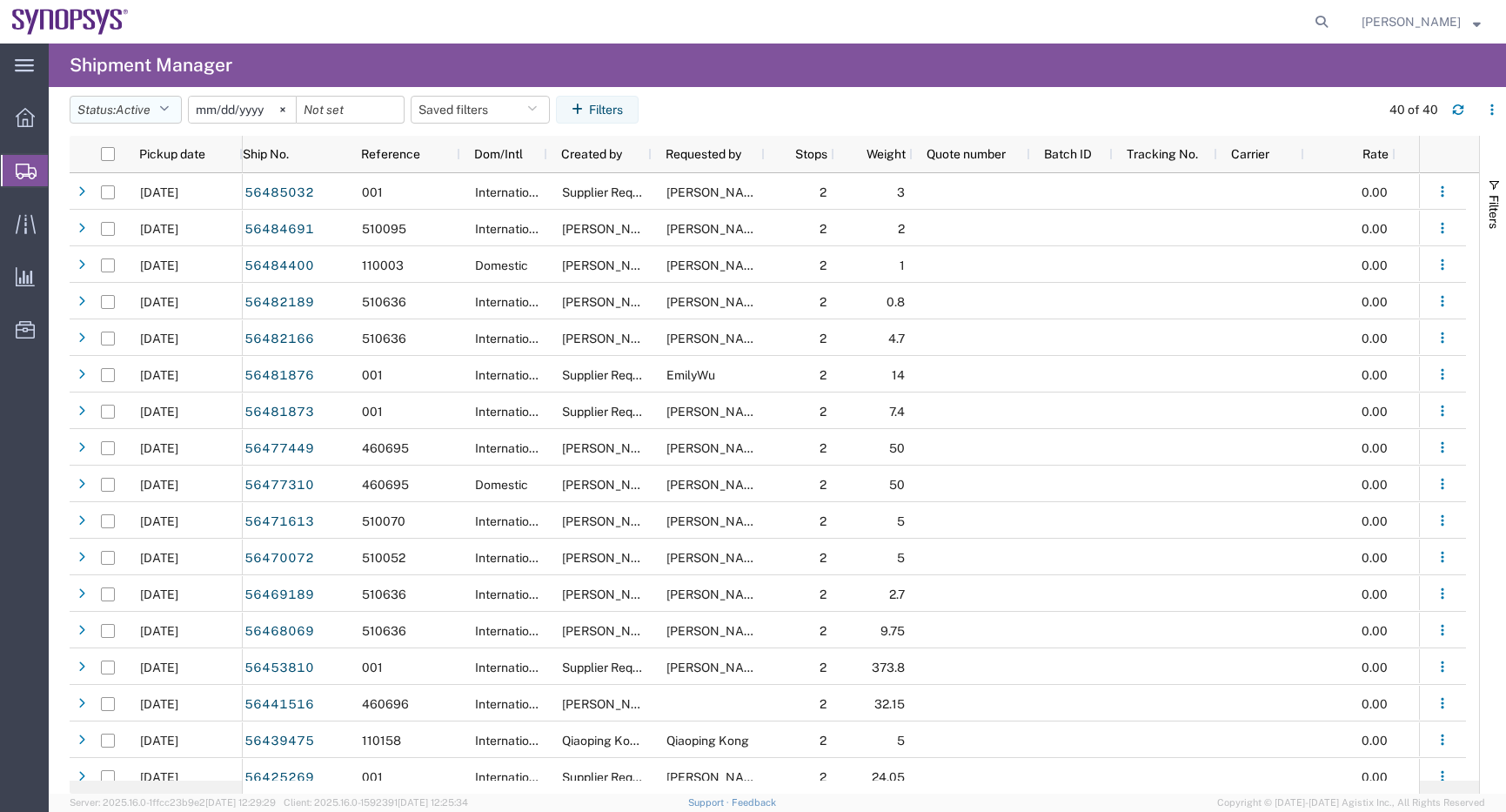
click at [151, 114] on span "Active" at bounding box center [132, 109] width 34 height 14
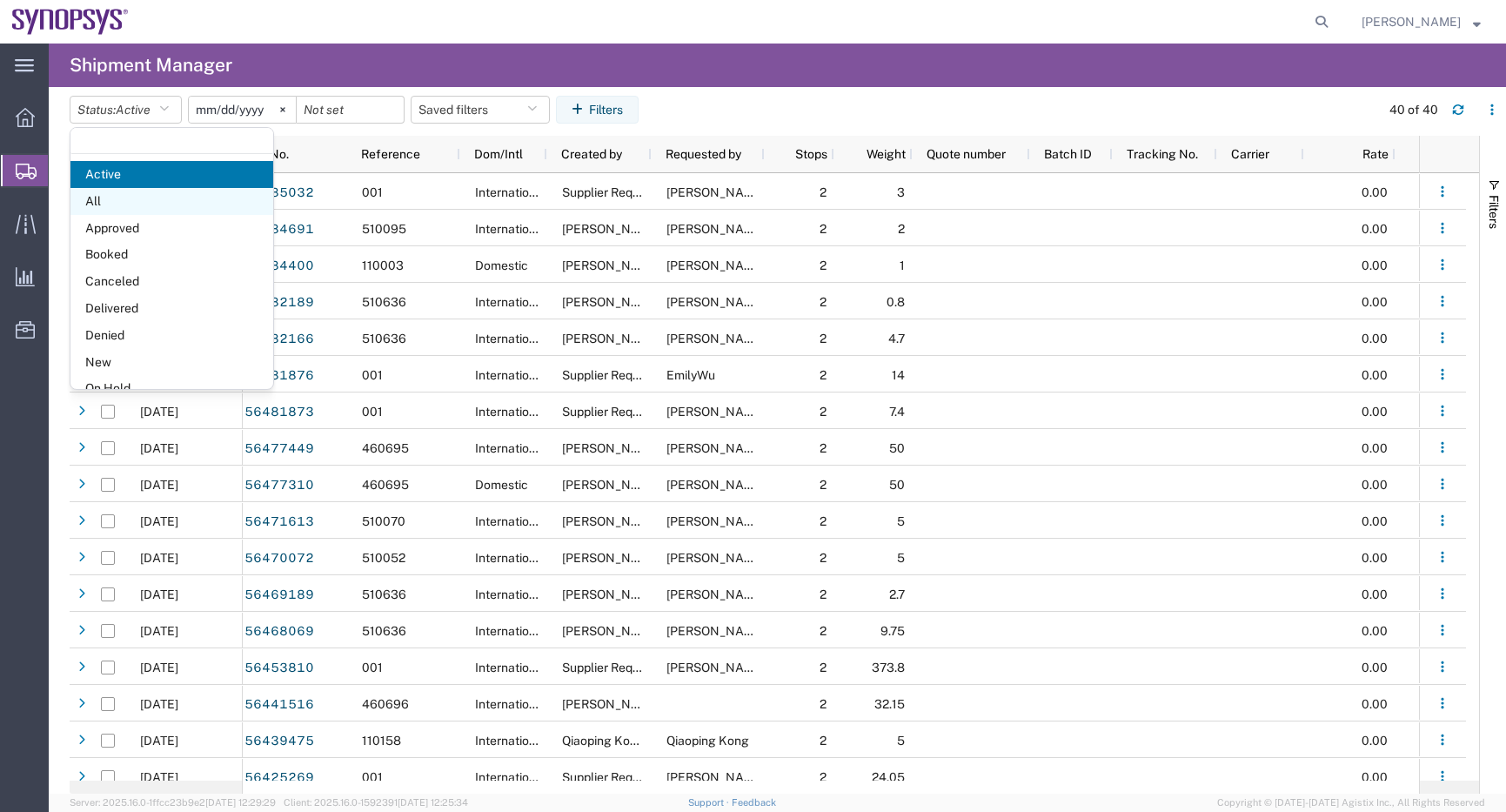
click at [93, 203] on span "All" at bounding box center [172, 201] width 203 height 27
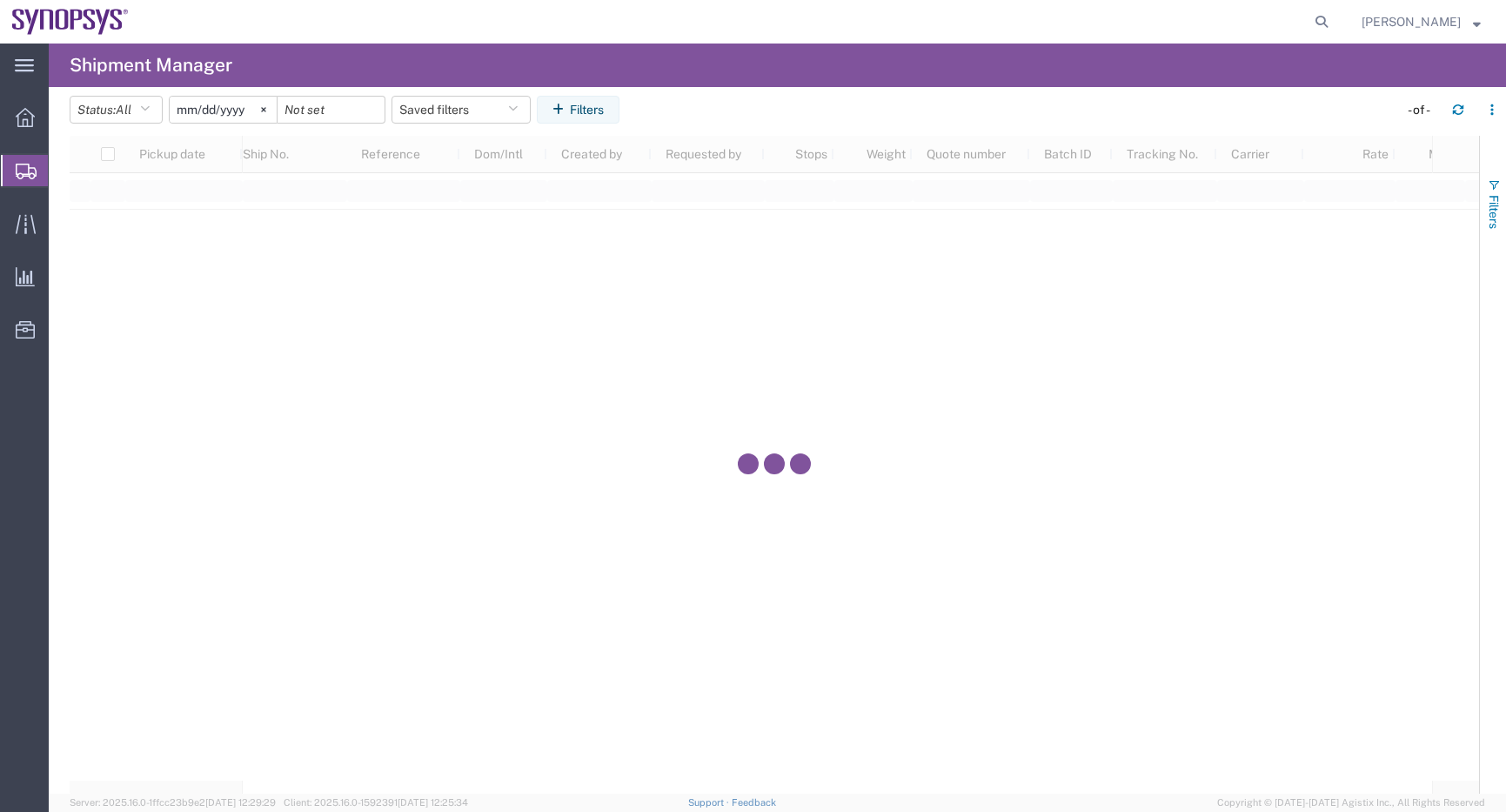
click at [1491, 220] on span "Filters" at bounding box center [1494, 211] width 14 height 34
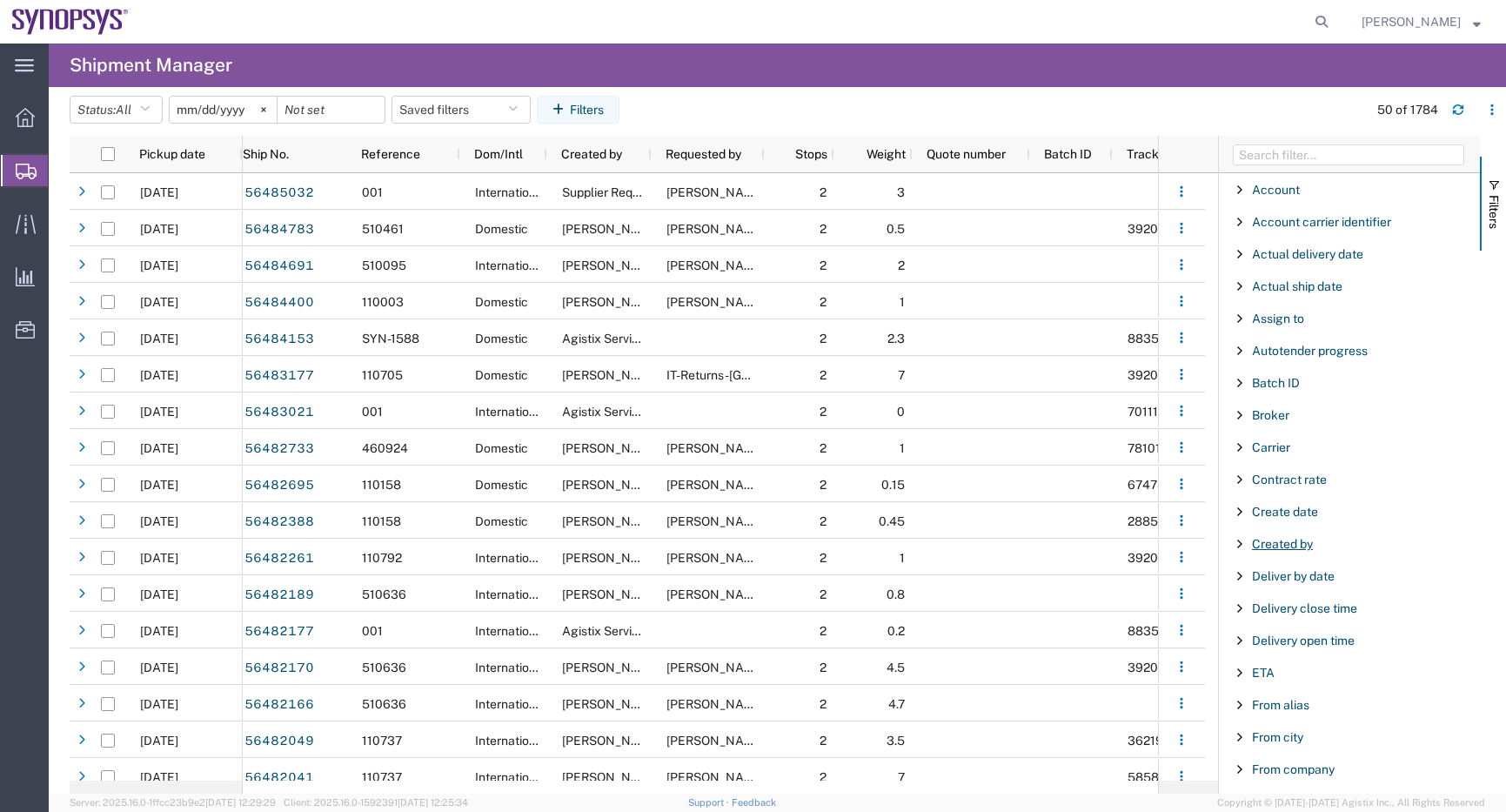
click at [1296, 542] on span "Created by" at bounding box center [1282, 543] width 61 height 14
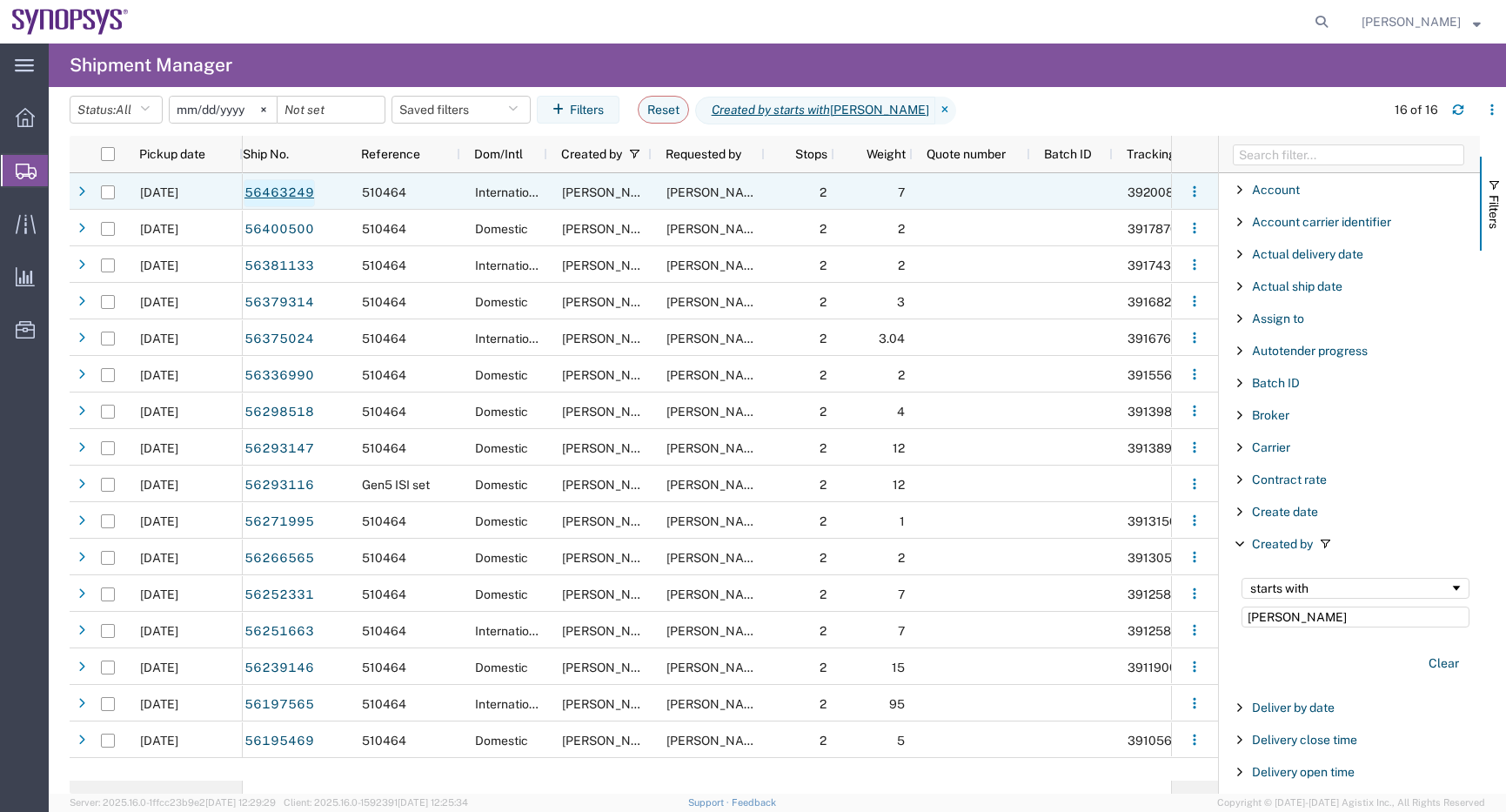
type input "[PERSON_NAME]"
click at [290, 195] on link "56463249" at bounding box center [279, 193] width 72 height 28
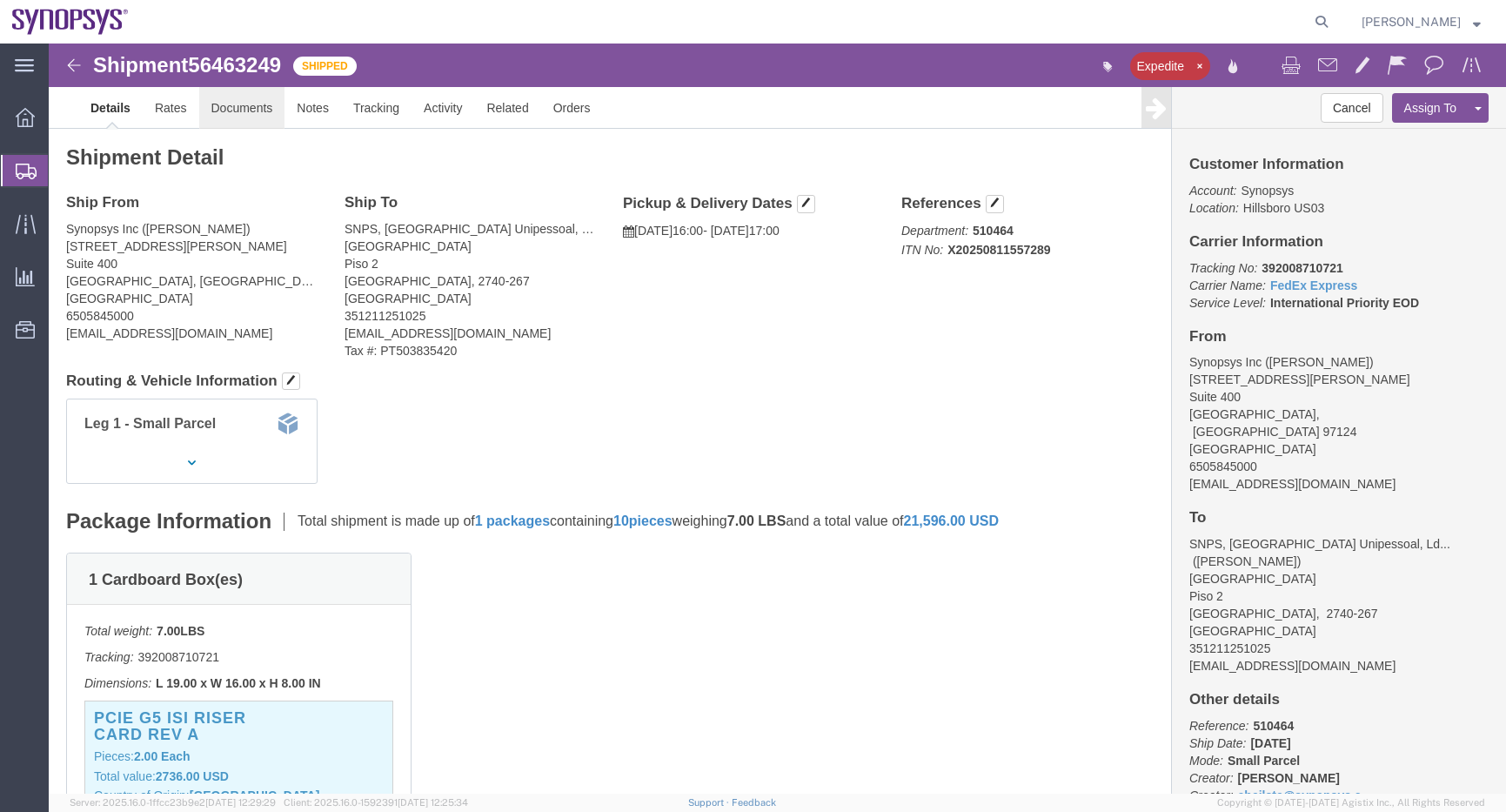
click link "Documents"
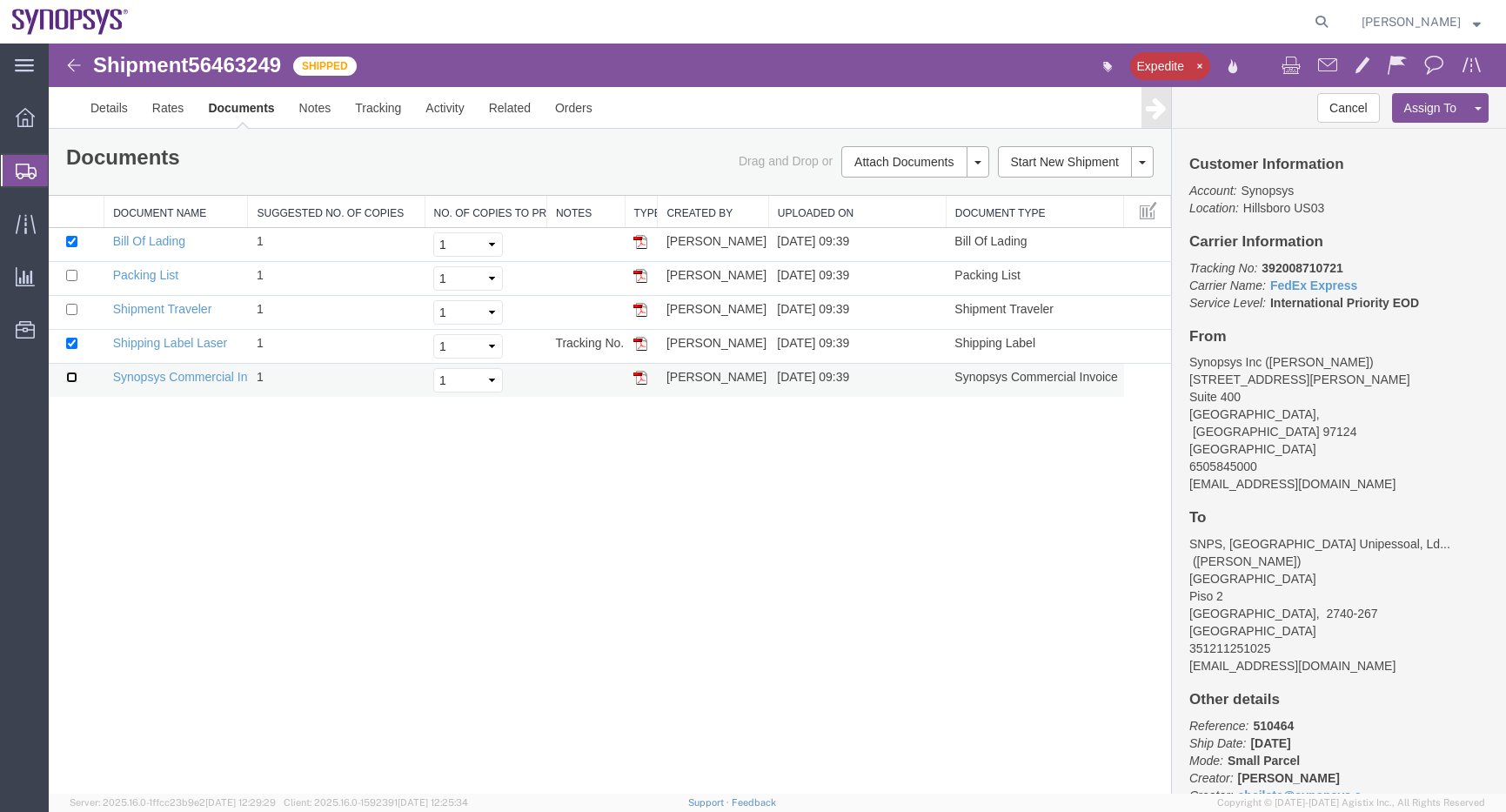
click at [75, 378] on input "checkbox" at bounding box center [72, 377] width 11 height 11
checkbox input "true"
click at [67, 275] on input "checkbox" at bounding box center [72, 276] width 11 height 11
checkbox input "true"
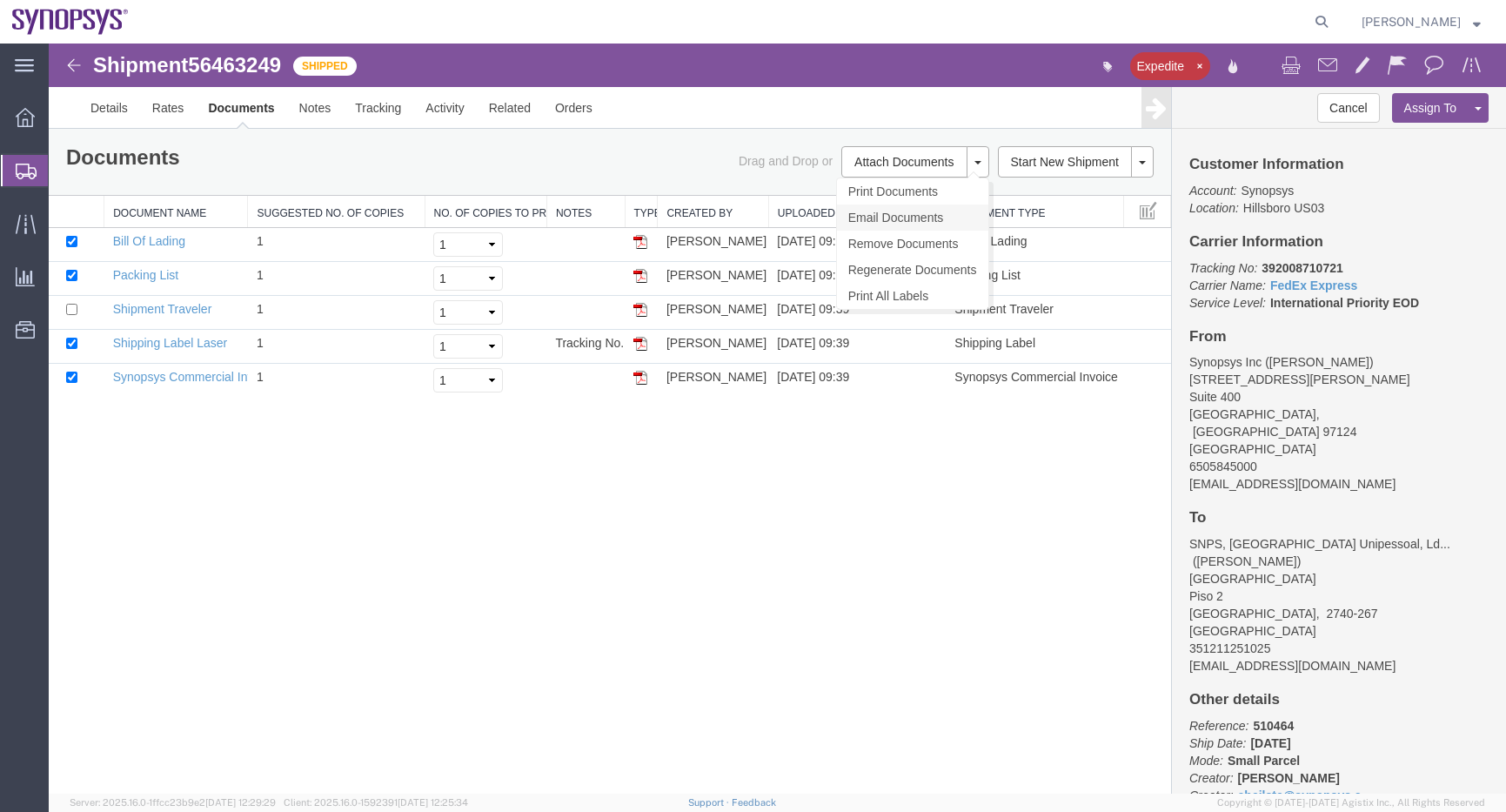
click at [889, 215] on link "Email Documents" at bounding box center [913, 218] width 152 height 26
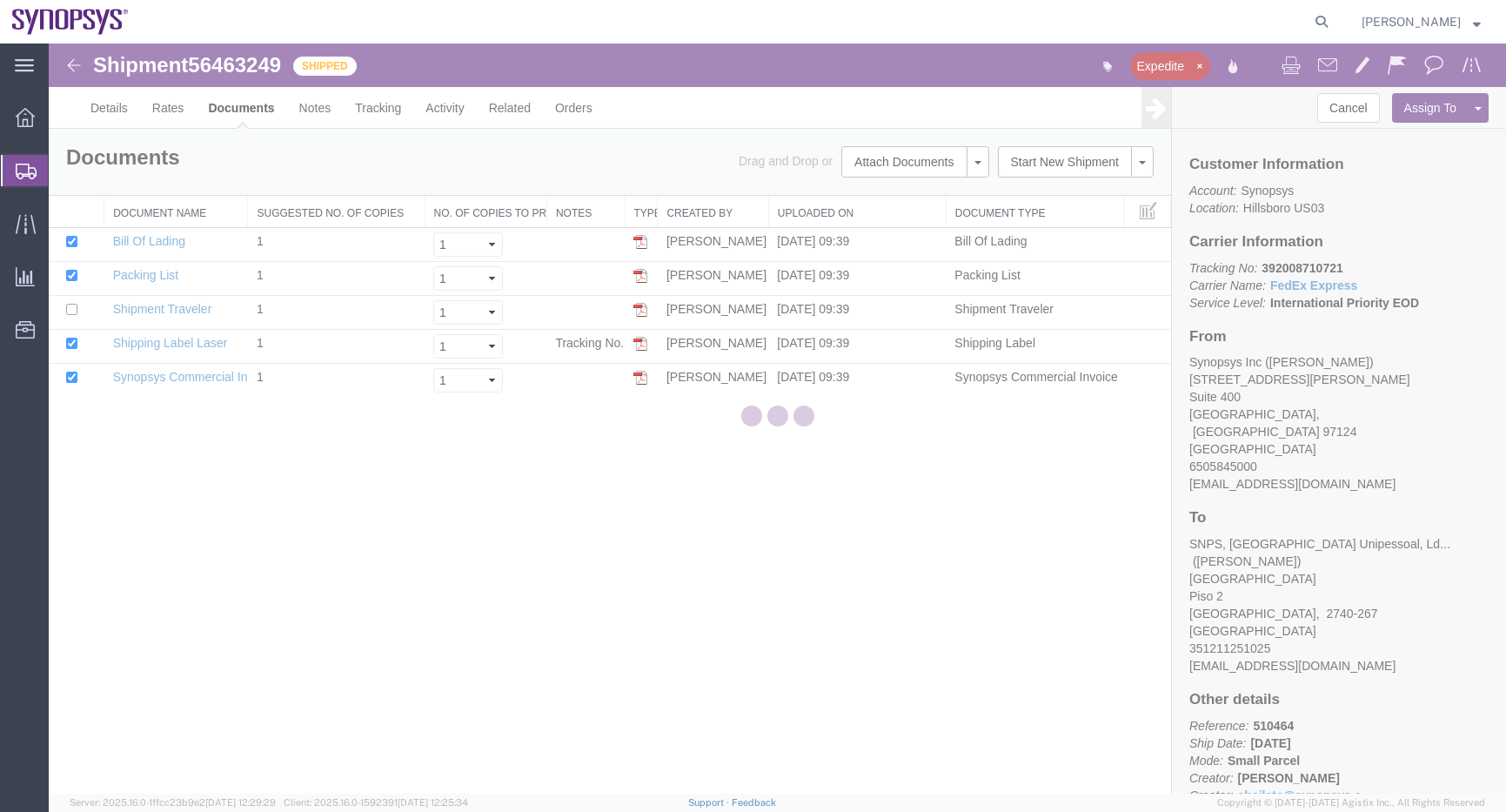
checkbox input "true"
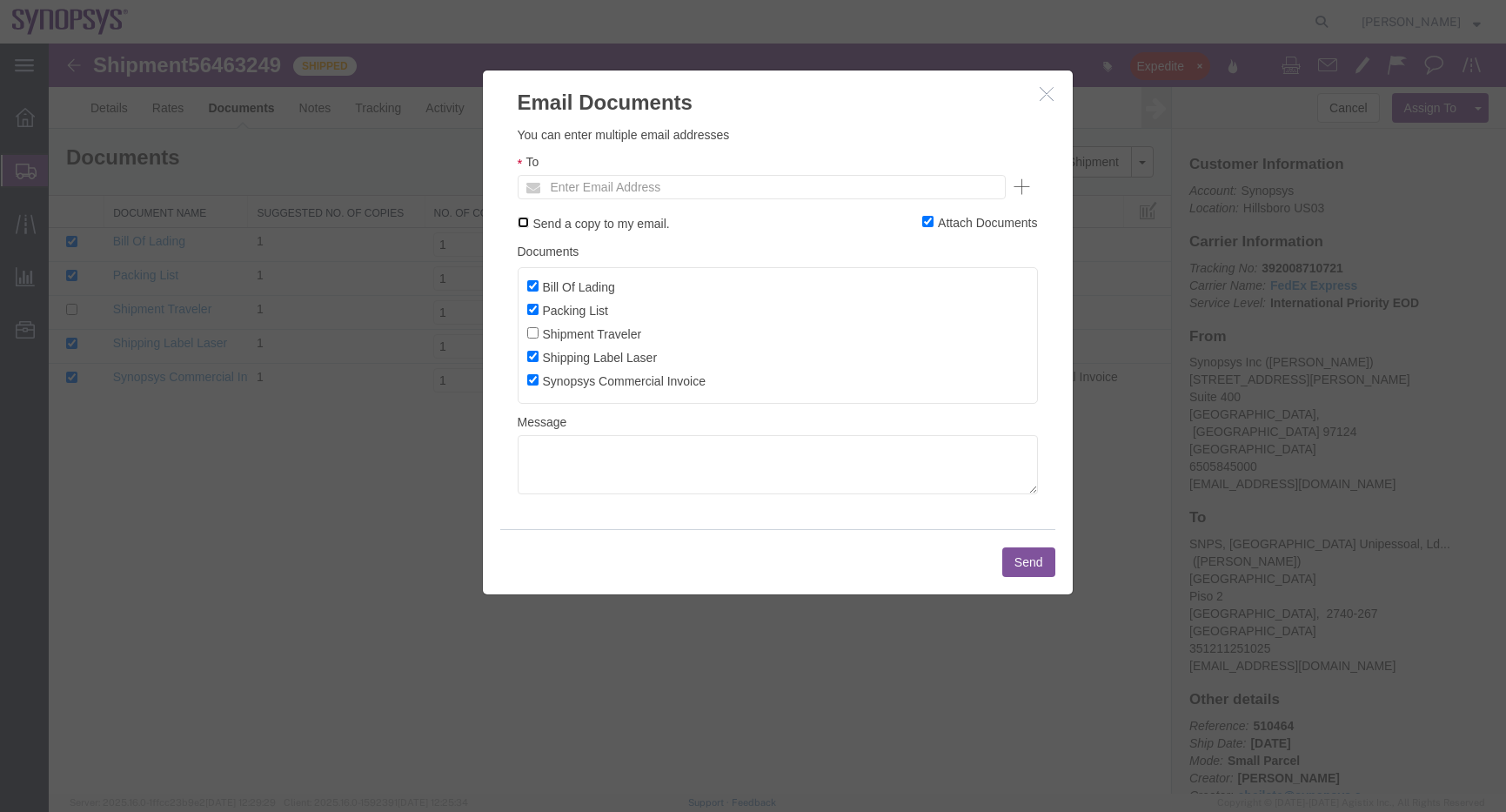
click at [520, 223] on input "Send a copy to my email." at bounding box center [523, 223] width 11 height 11
checkbox input "true"
click at [614, 192] on input "text" at bounding box center [644, 187] width 204 height 22
paste input "[EMAIL_ADDRESS][DOMAIN_NAME]"
type input "[EMAIL_ADDRESS][DOMAIN_NAME]"
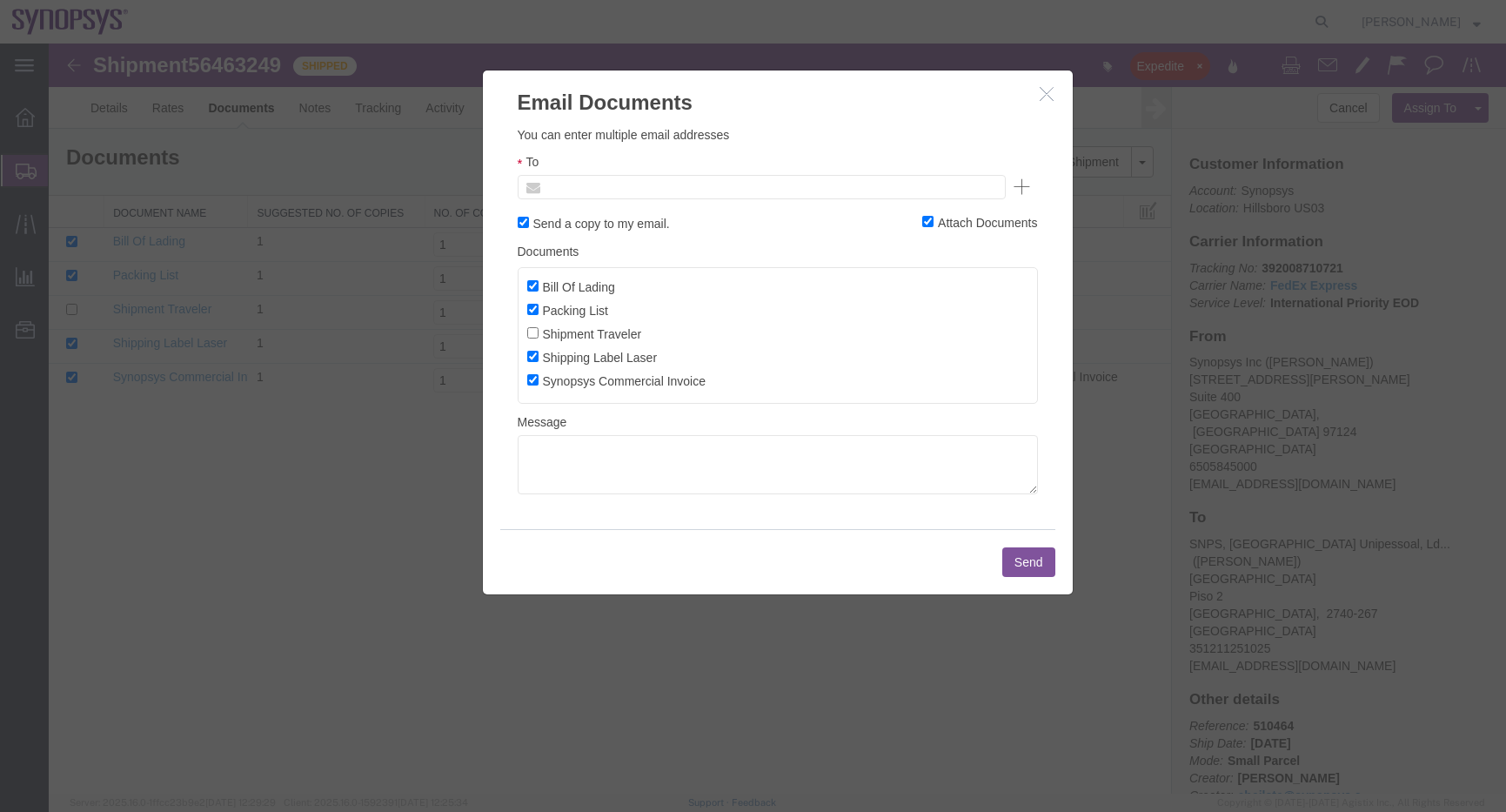
type input "Enter Email Address"
click at [667, 186] on ul "Enter Email Address" at bounding box center [762, 187] width 488 height 24
paste input "[EMAIL_ADDRESS][DOMAIN_NAME]"
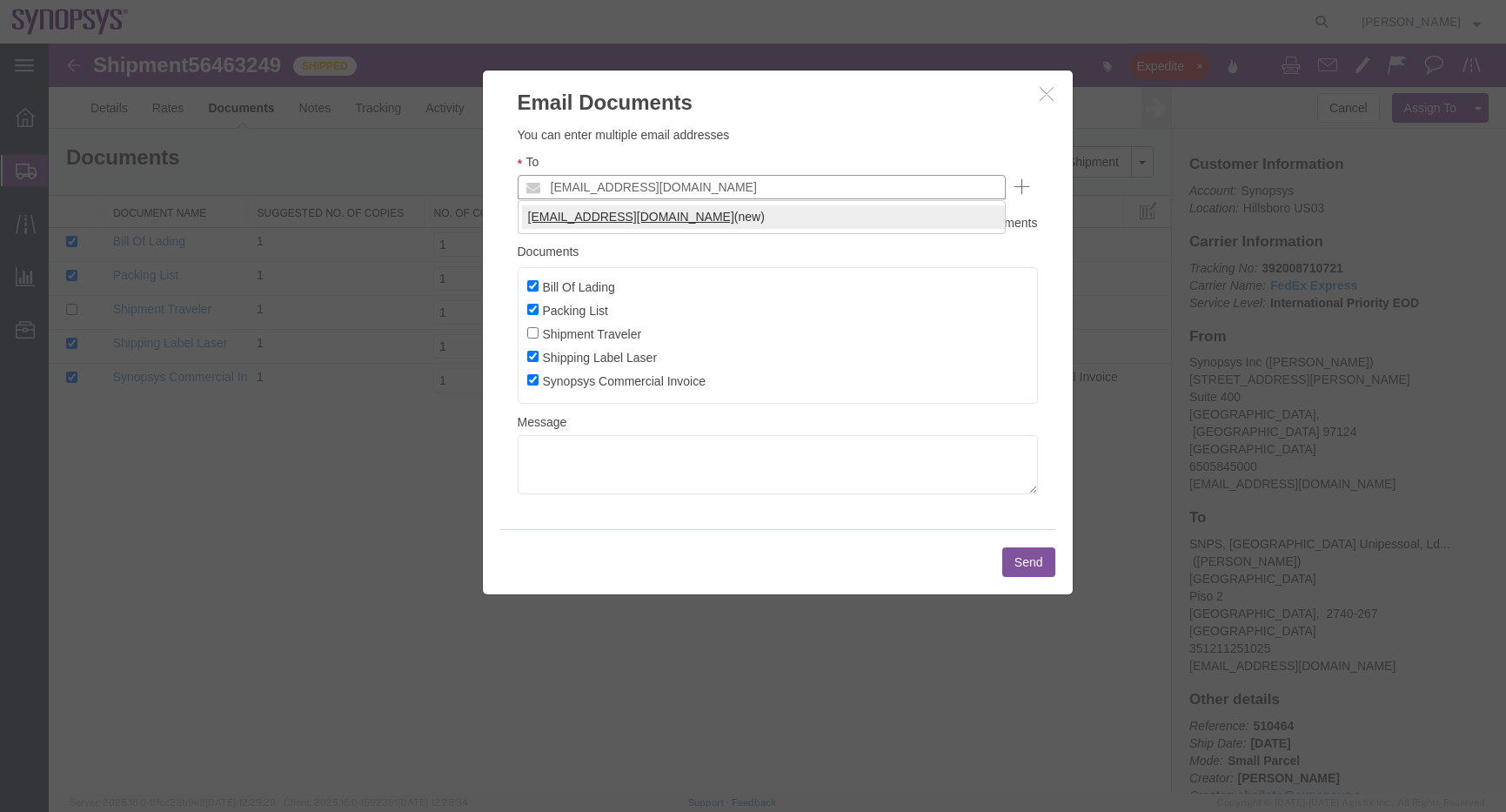
type input "[EMAIL_ADDRESS][DOMAIN_NAME]"
click at [1030, 563] on button "Send" at bounding box center [1028, 562] width 53 height 30
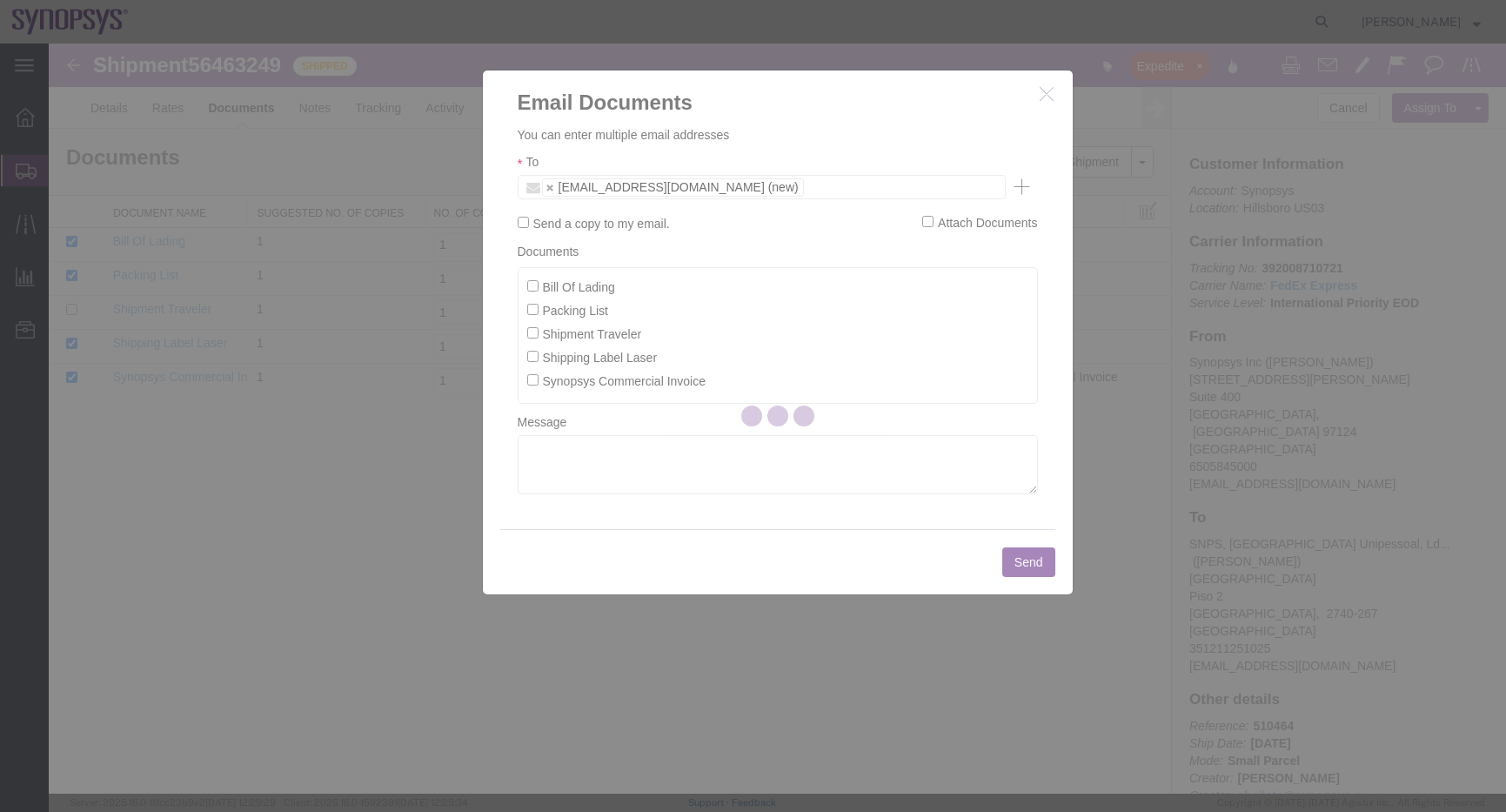
checkbox input "false"
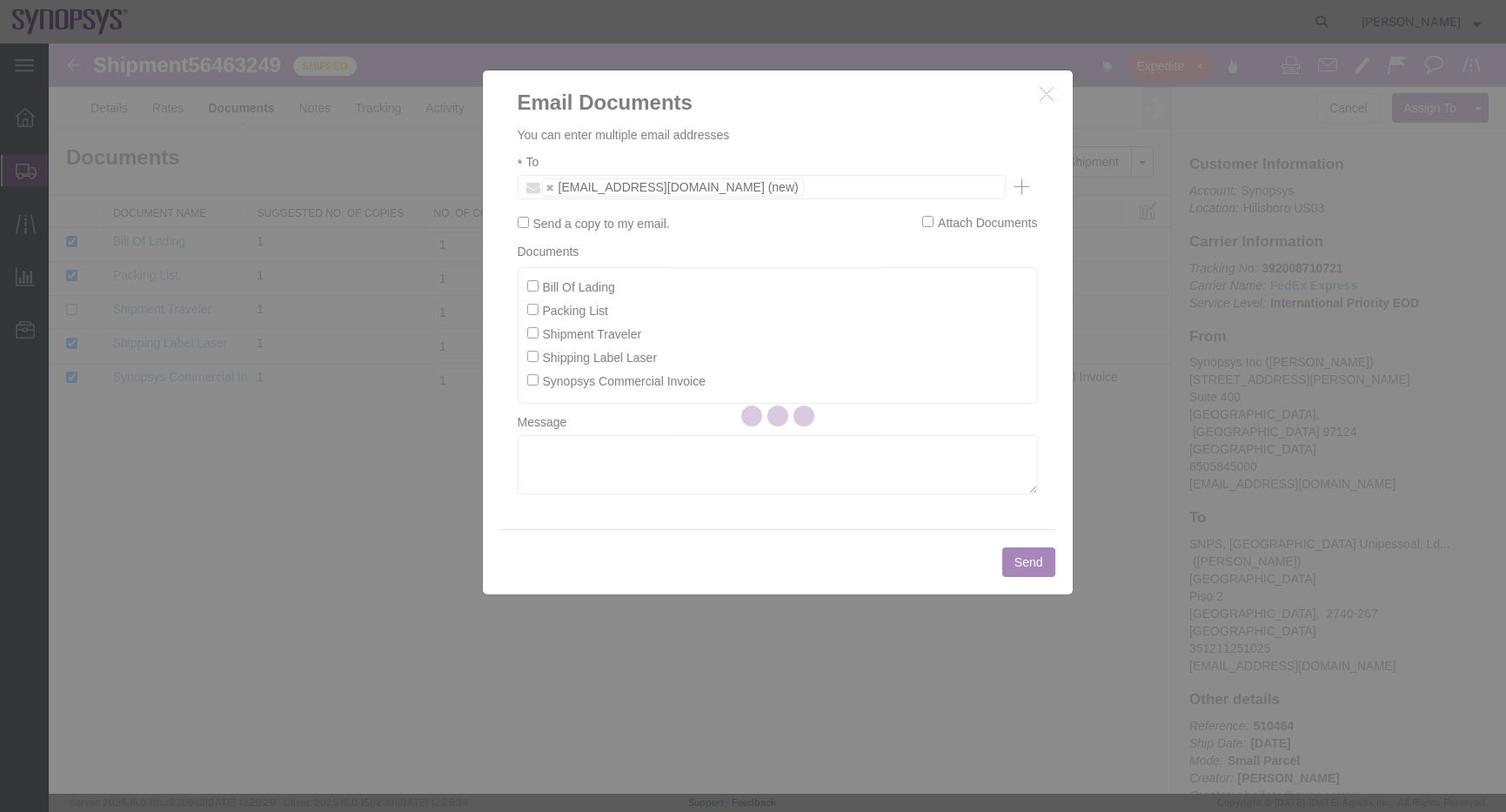
checkbox input "false"
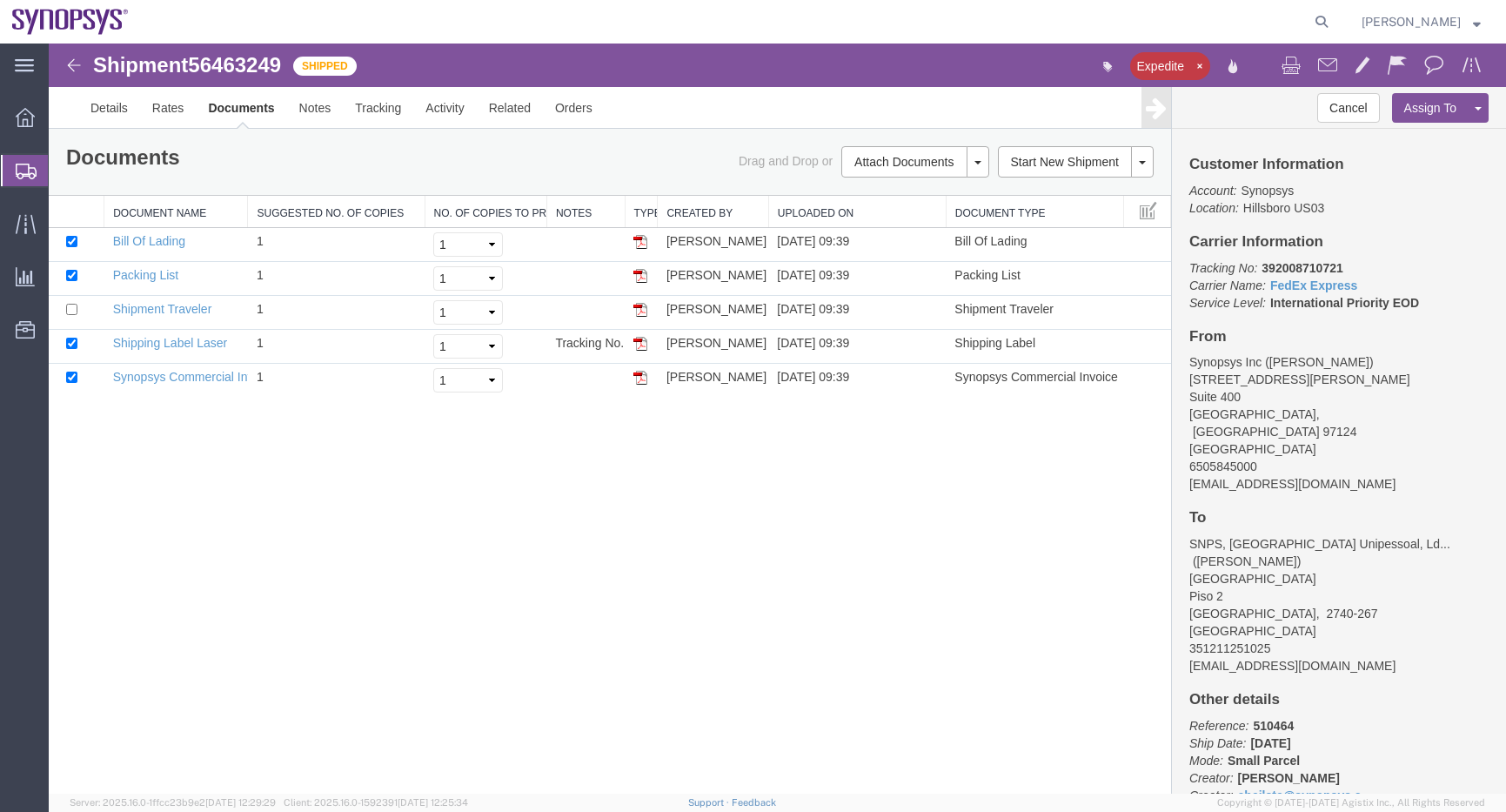
click at [43, 555] on div "main_menu Created with Sketch. Collapse Menu Overview Shipments Shipment Manage…" at bounding box center [24, 427] width 48 height 768
